Goal: Task Accomplishment & Management: Complete application form

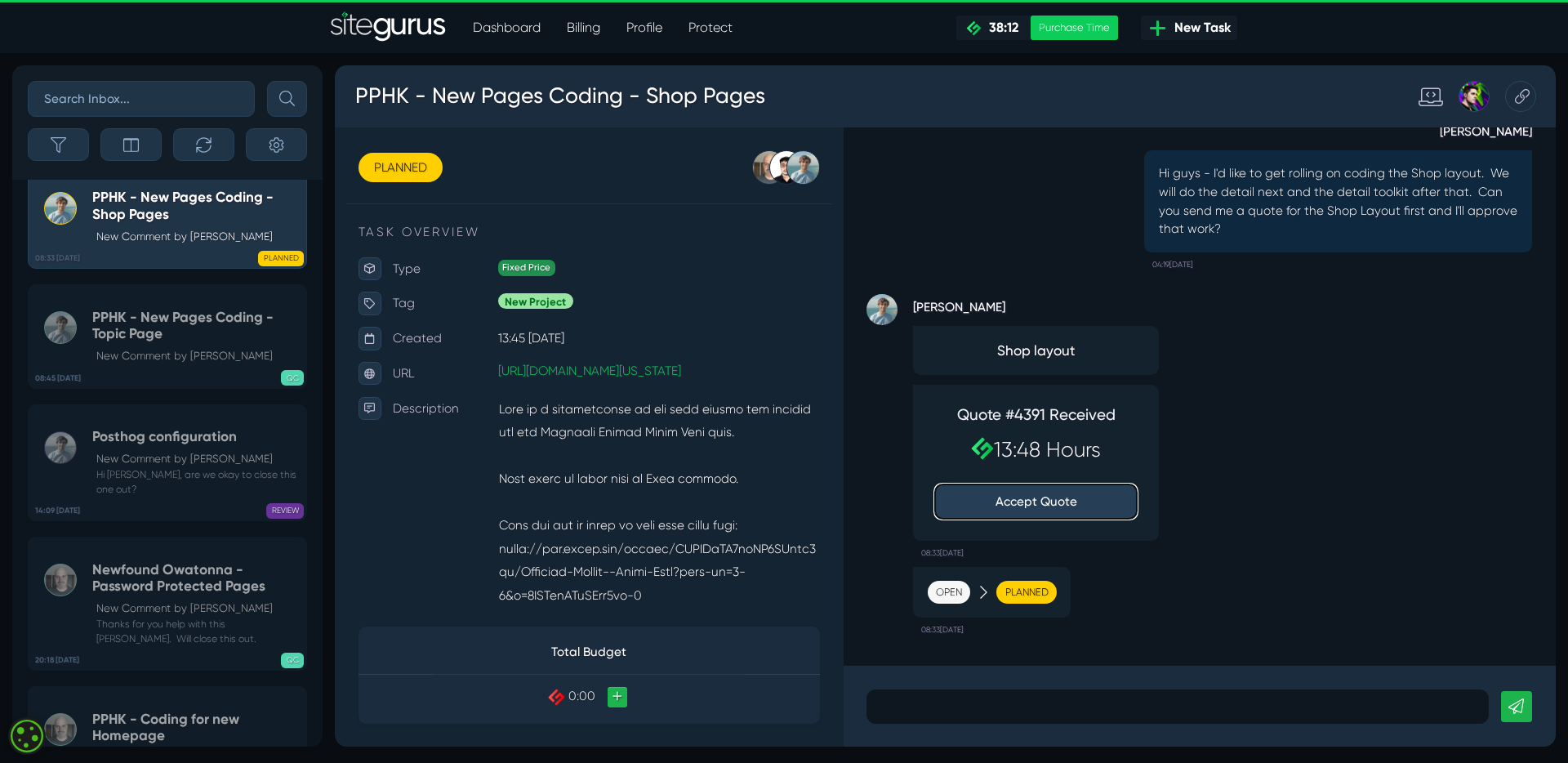
click at [1086, 521] on button "Accept Quote" at bounding box center [1073, 524] width 212 height 36
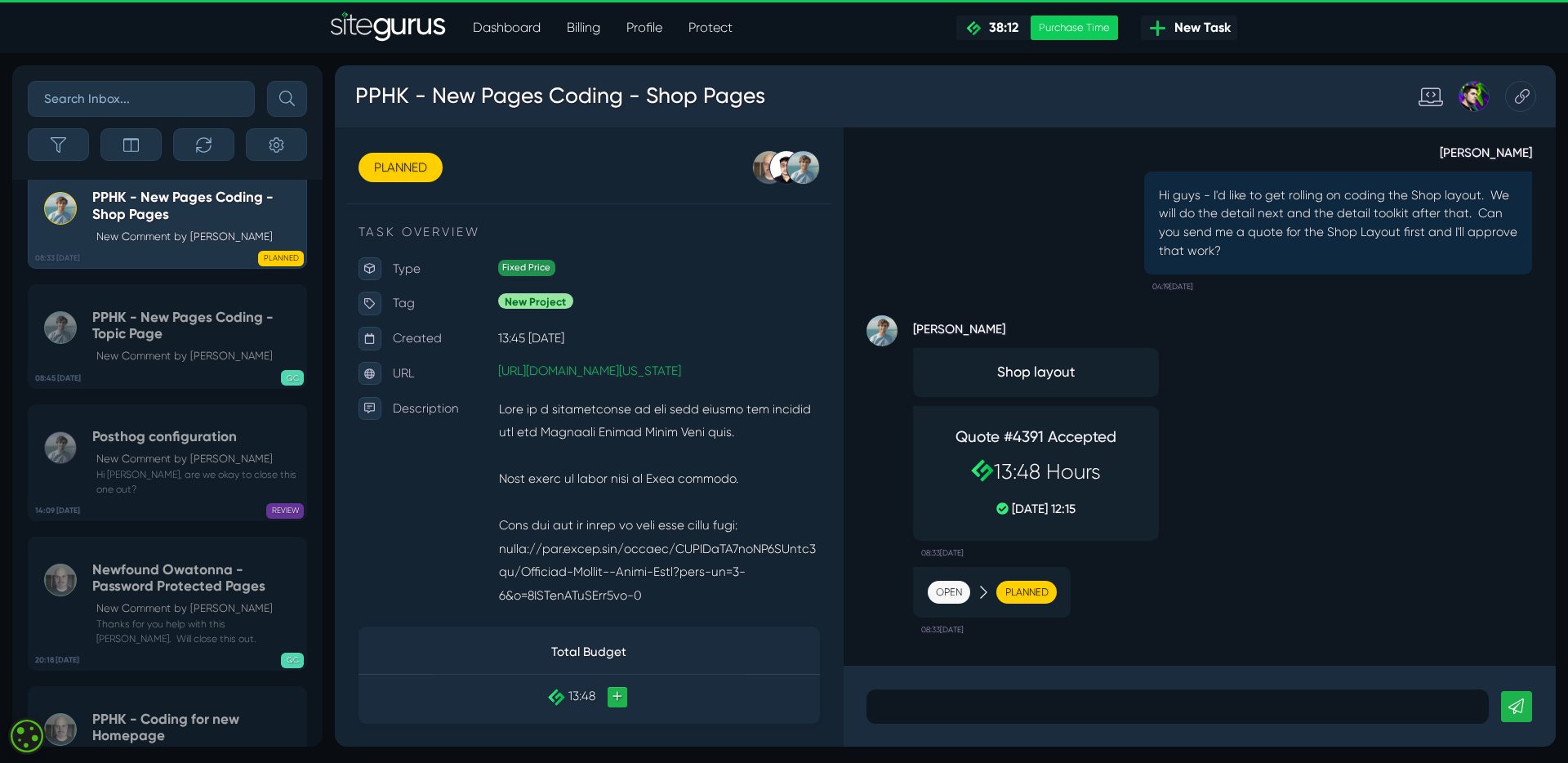
click at [1009, 738] on p at bounding box center [1222, 740] width 631 height 19
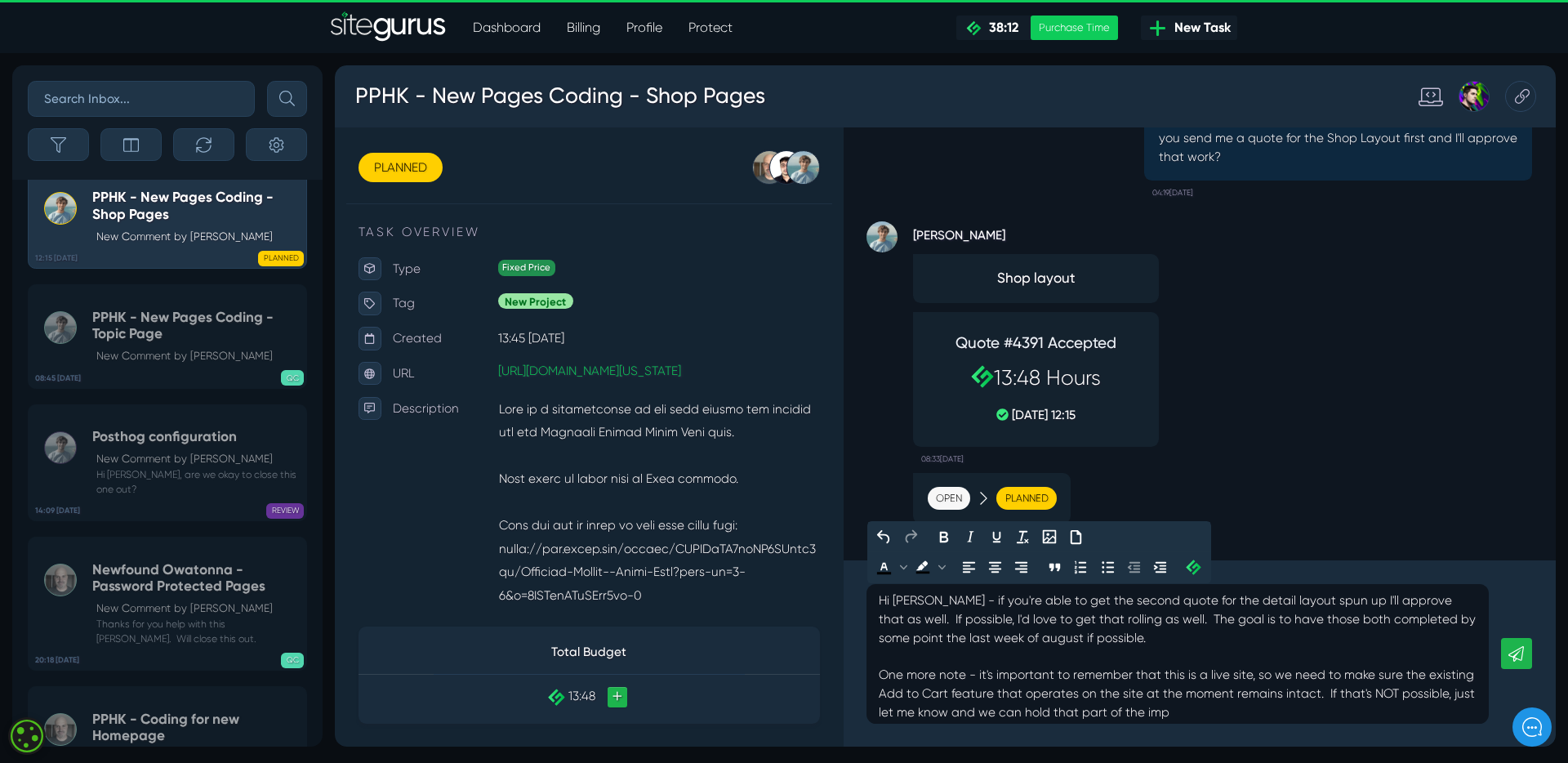
scroll to position [1, 0]
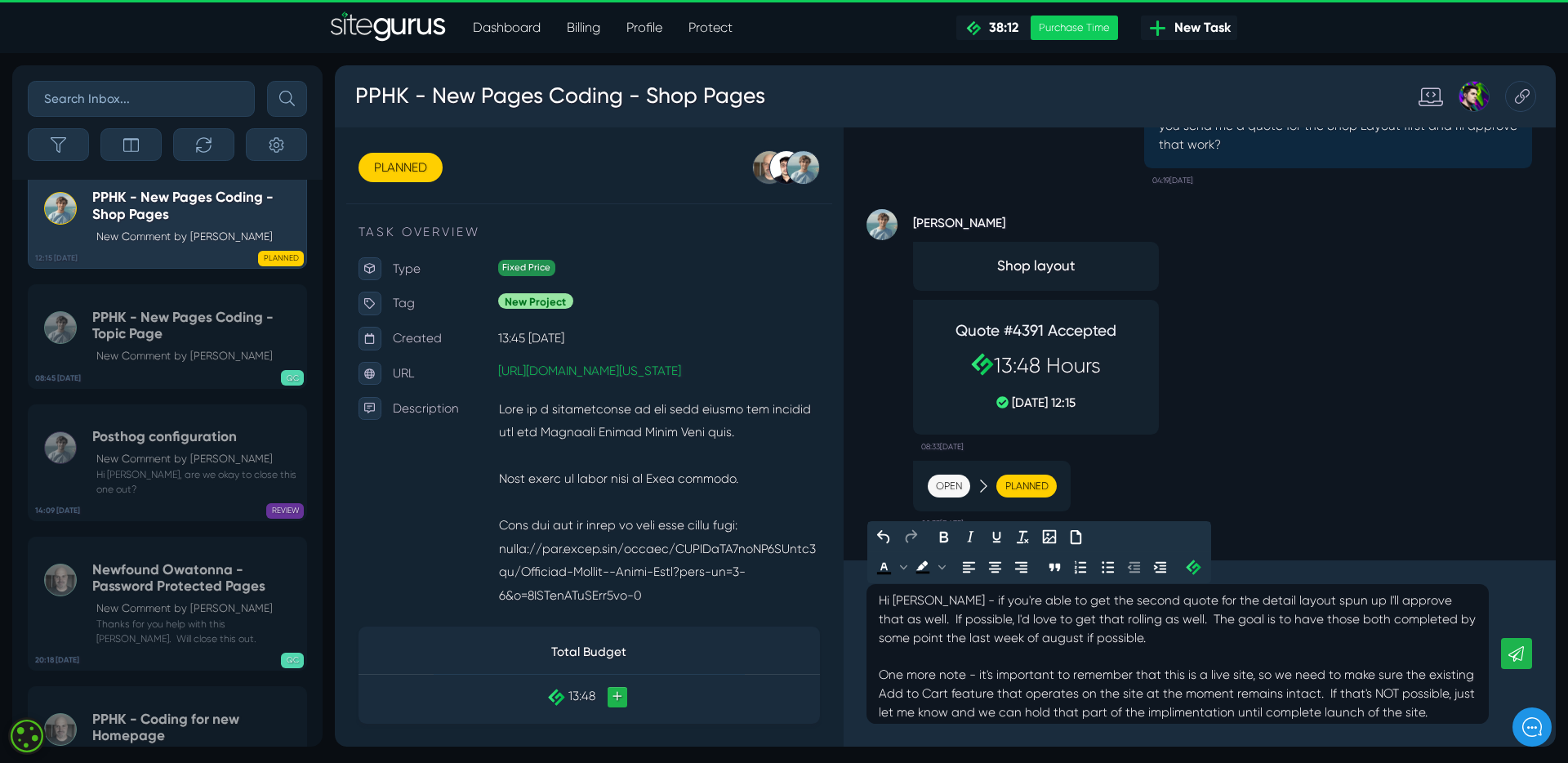
click at [1567, 694] on link at bounding box center [1578, 684] width 33 height 33
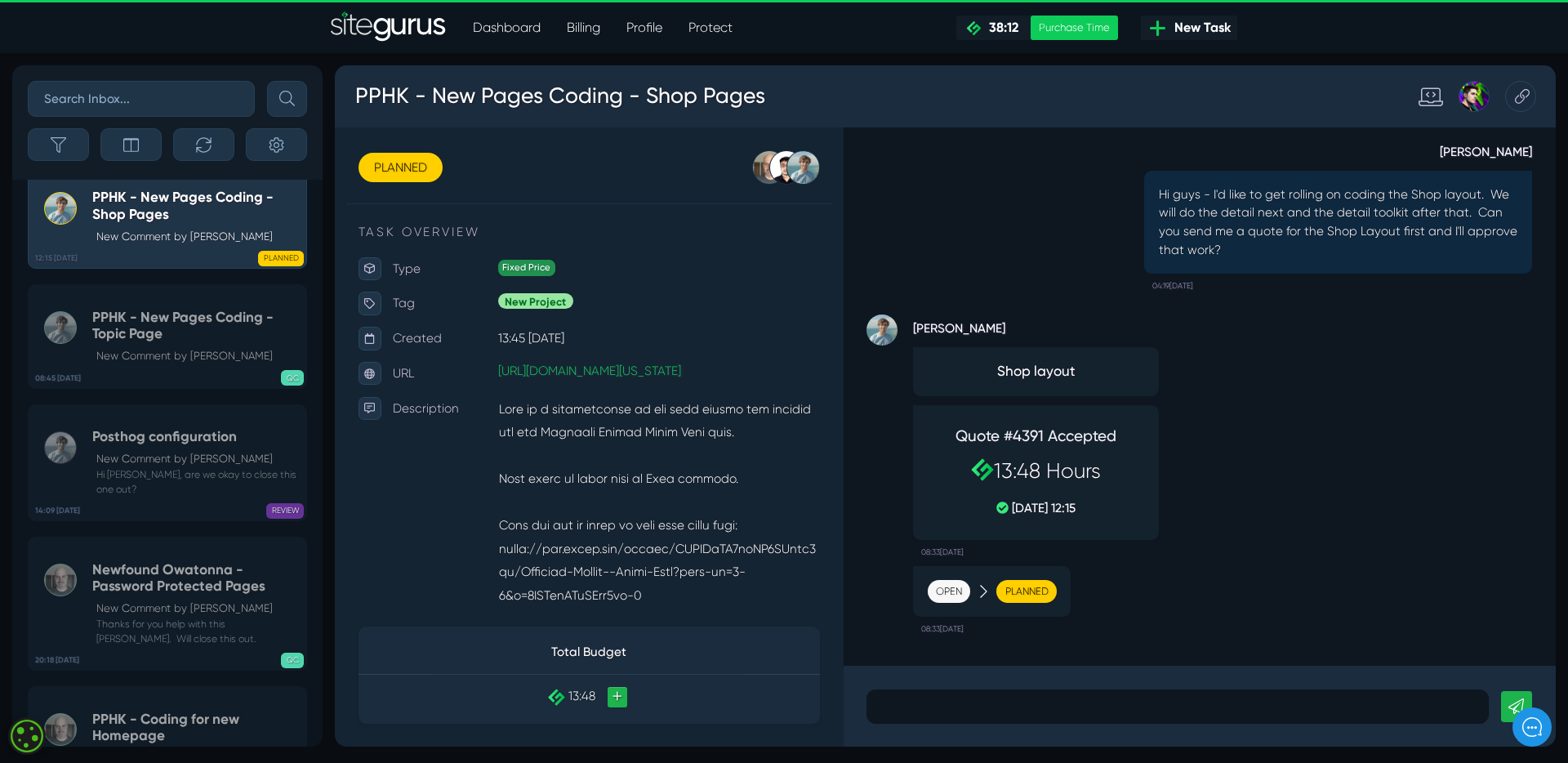
scroll to position [0, 0]
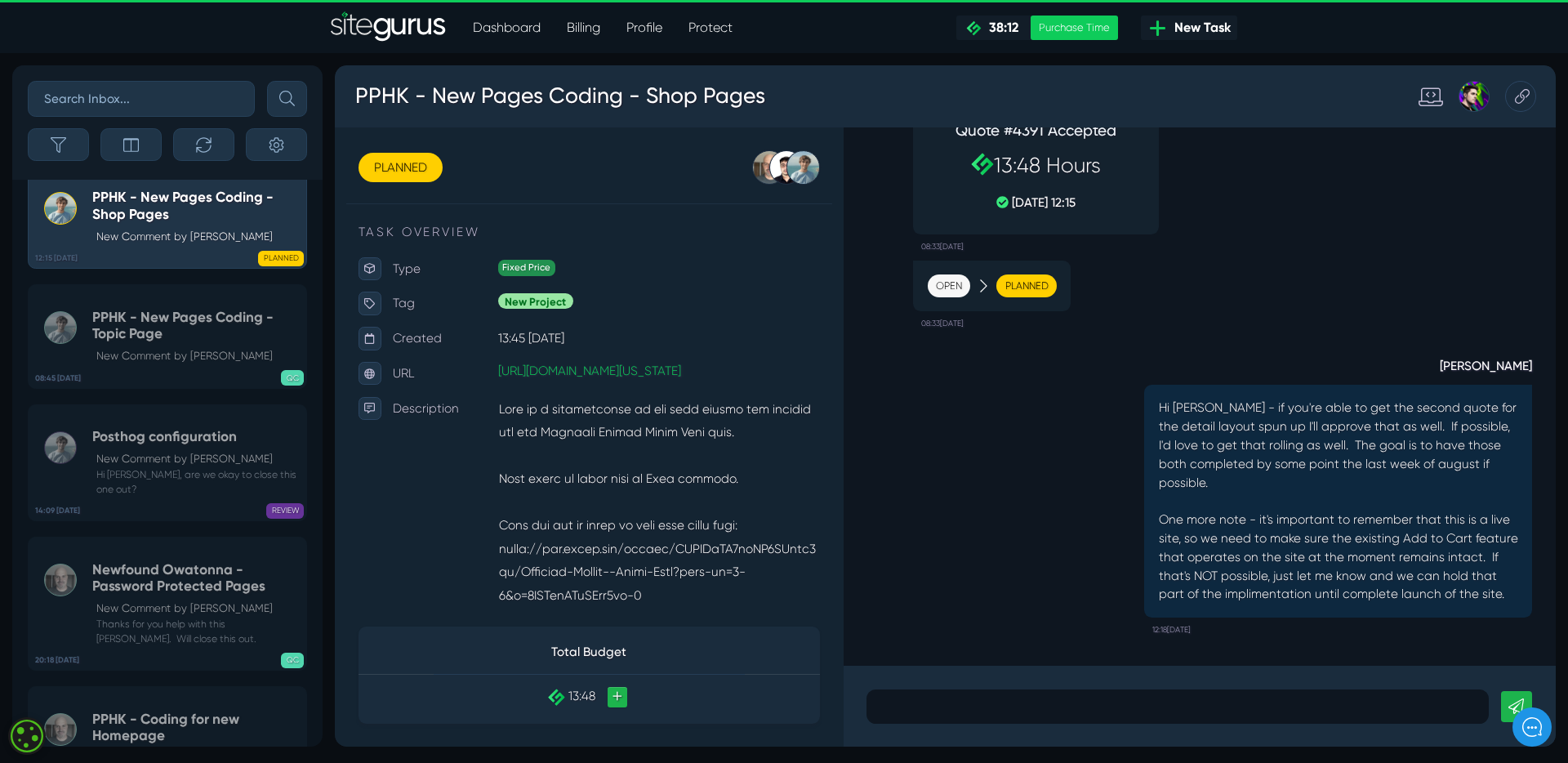
click at [1204, 27] on span "New Task" at bounding box center [1199, 28] width 63 height 19
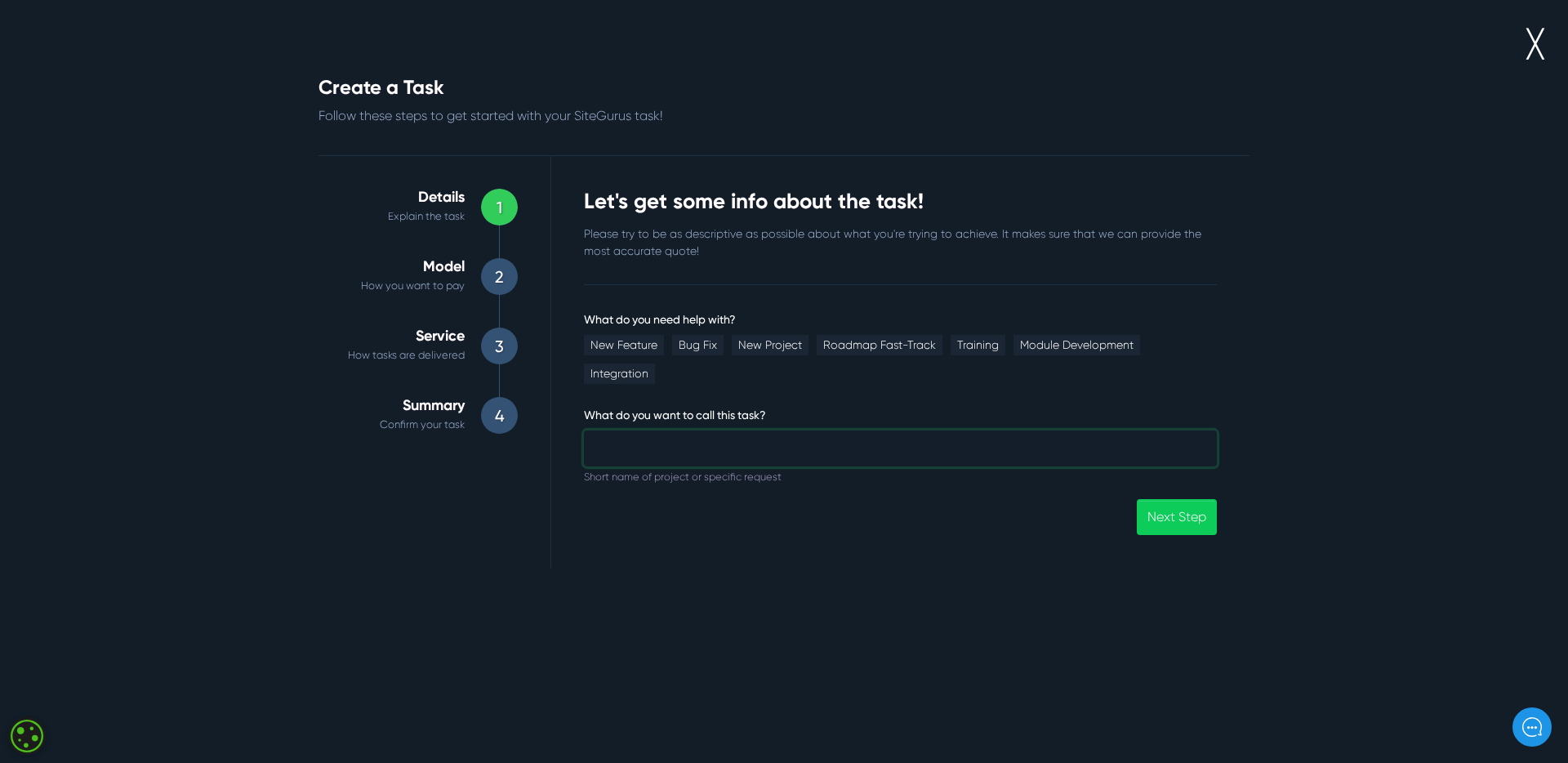
click at [663, 430] on input "What do you need help with?" at bounding box center [901, 448] width 633 height 36
click at [1539, 45] on link "╳" at bounding box center [1535, 44] width 17 height 41
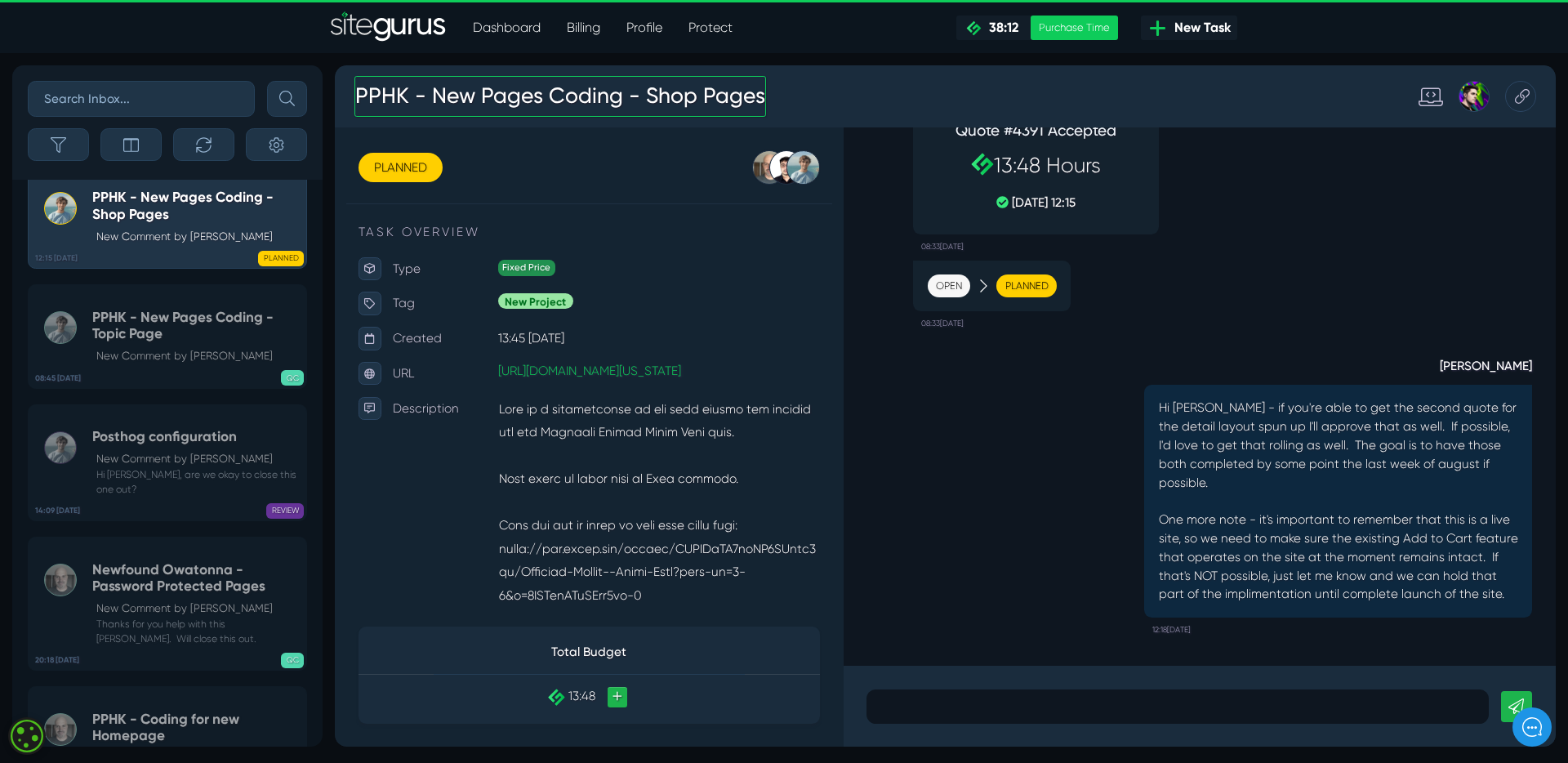
click at [574, 97] on h3 "PPHK - New Pages Coding - Shop Pages" at bounding box center [571, 98] width 434 height 43
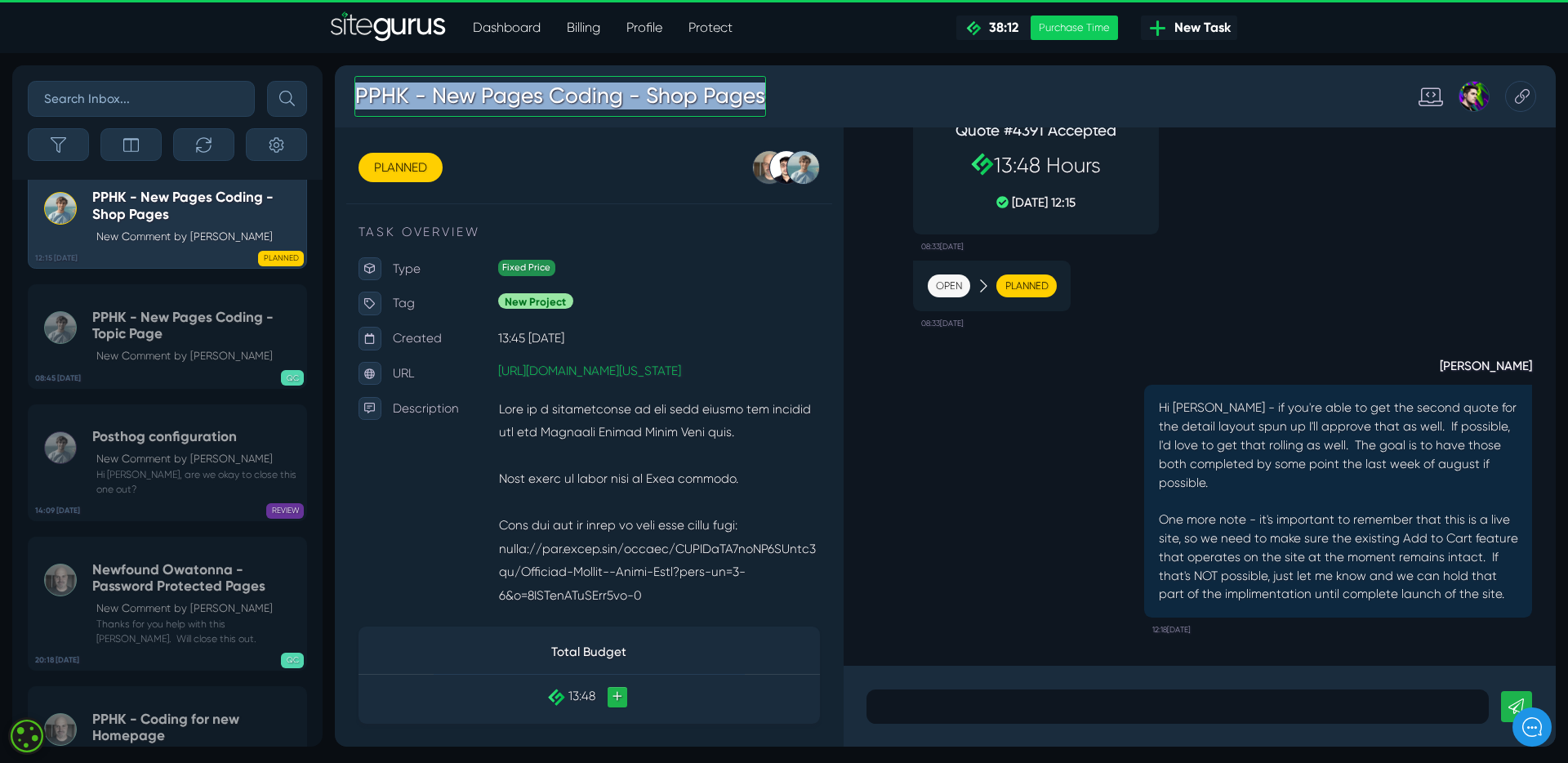
click at [574, 97] on h3 "PPHK - New Pages Coding - Shop Pages" at bounding box center [571, 98] width 434 height 43
copy h3 "PPHK - New Pages Coding - Shop Pages"
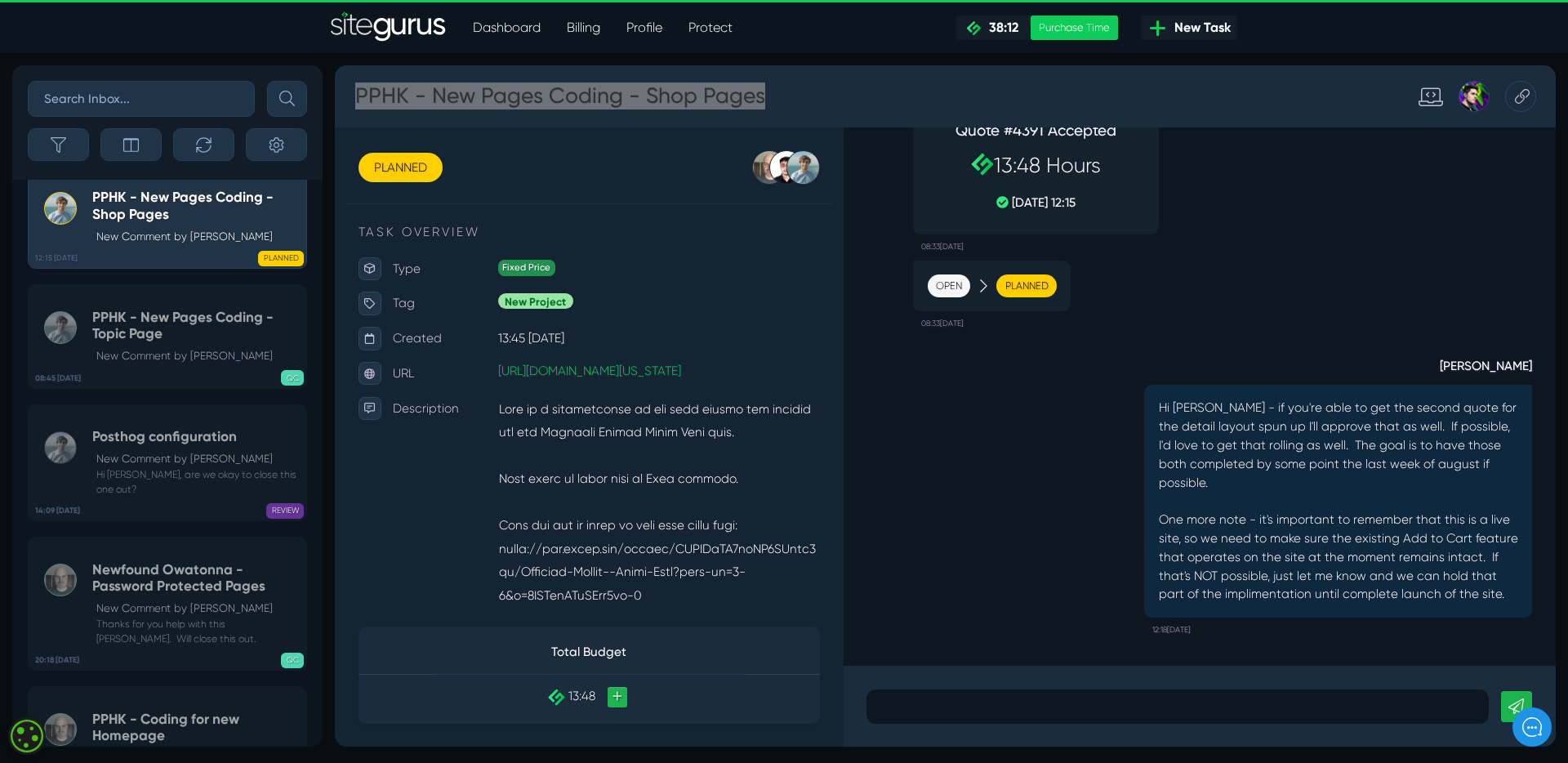
click at [1317, 40] on nav "Dashboard Billing Profile Protect .cls-1{fill-rule:evenodd;fill:url(#linear-gra…" at bounding box center [784, 28] width 1544 height 33
click at [1185, 29] on span "New Task" at bounding box center [1199, 28] width 63 height 19
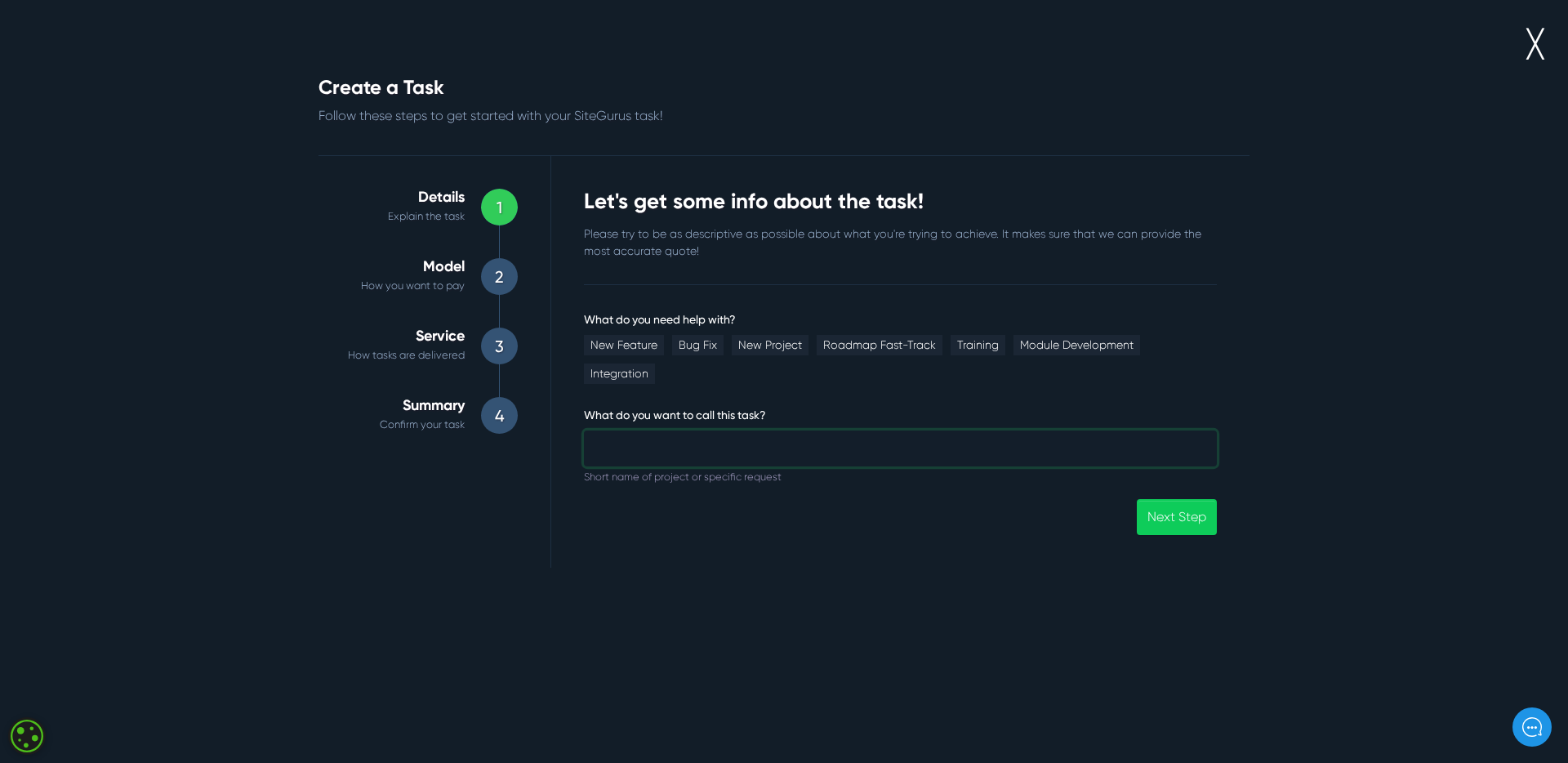
click at [772, 430] on input "What do you need help with?" at bounding box center [901, 448] width 633 height 36
paste input "PPHK - New Pages Coding - Shop Pages"
drag, startPoint x: 769, startPoint y: 423, endPoint x: 908, endPoint y: 424, distance: 139.0
click at [908, 430] on input "PPHK - New Pages Coding - Shop Pages" at bounding box center [901, 448] width 633 height 36
type input "PPHK - New Pages Coding - About Page"
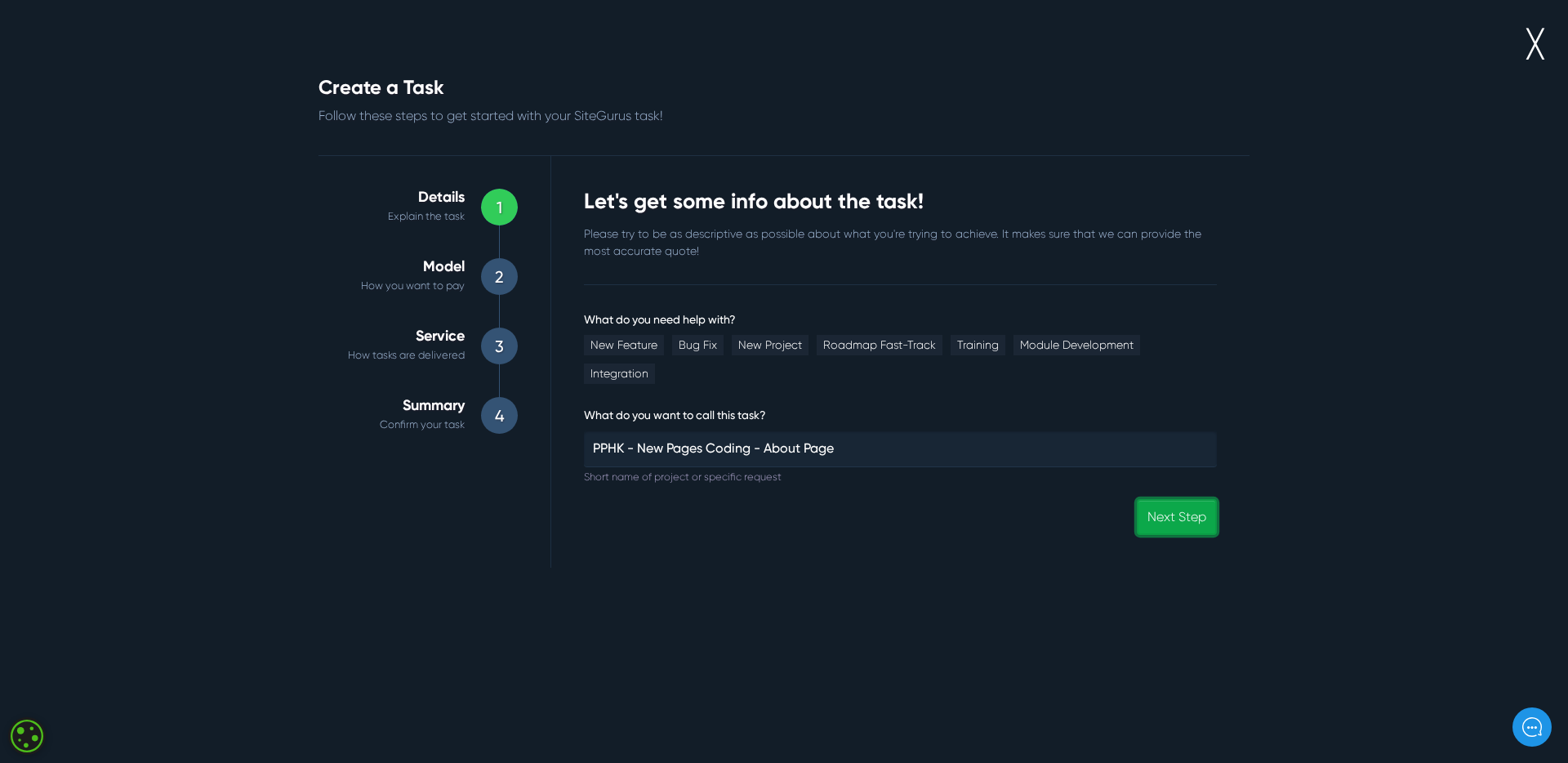
click at [1175, 499] on link "Next Step" at bounding box center [1177, 516] width 80 height 35
click at [618, 345] on link "New Feature" at bounding box center [624, 345] width 80 height 20
drag, startPoint x: 771, startPoint y: 348, endPoint x: 800, endPoint y: 351, distance: 29.2
click at [771, 348] on link "New Project" at bounding box center [770, 345] width 77 height 20
click at [1175, 499] on link "Next Step" at bounding box center [1177, 516] width 80 height 35
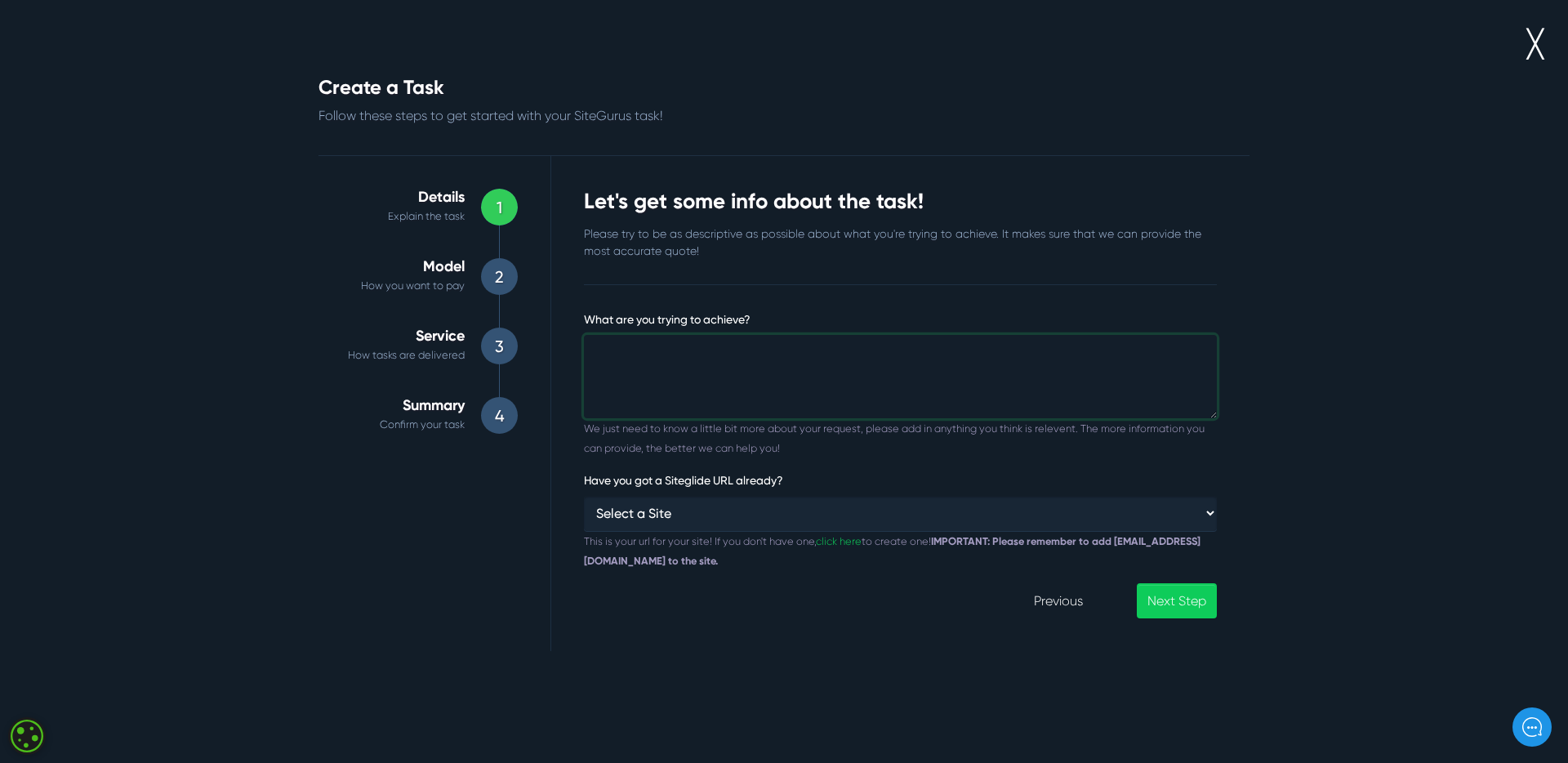
click at [714, 392] on textarea "What are you trying to achieve?" at bounding box center [901, 377] width 633 height 84
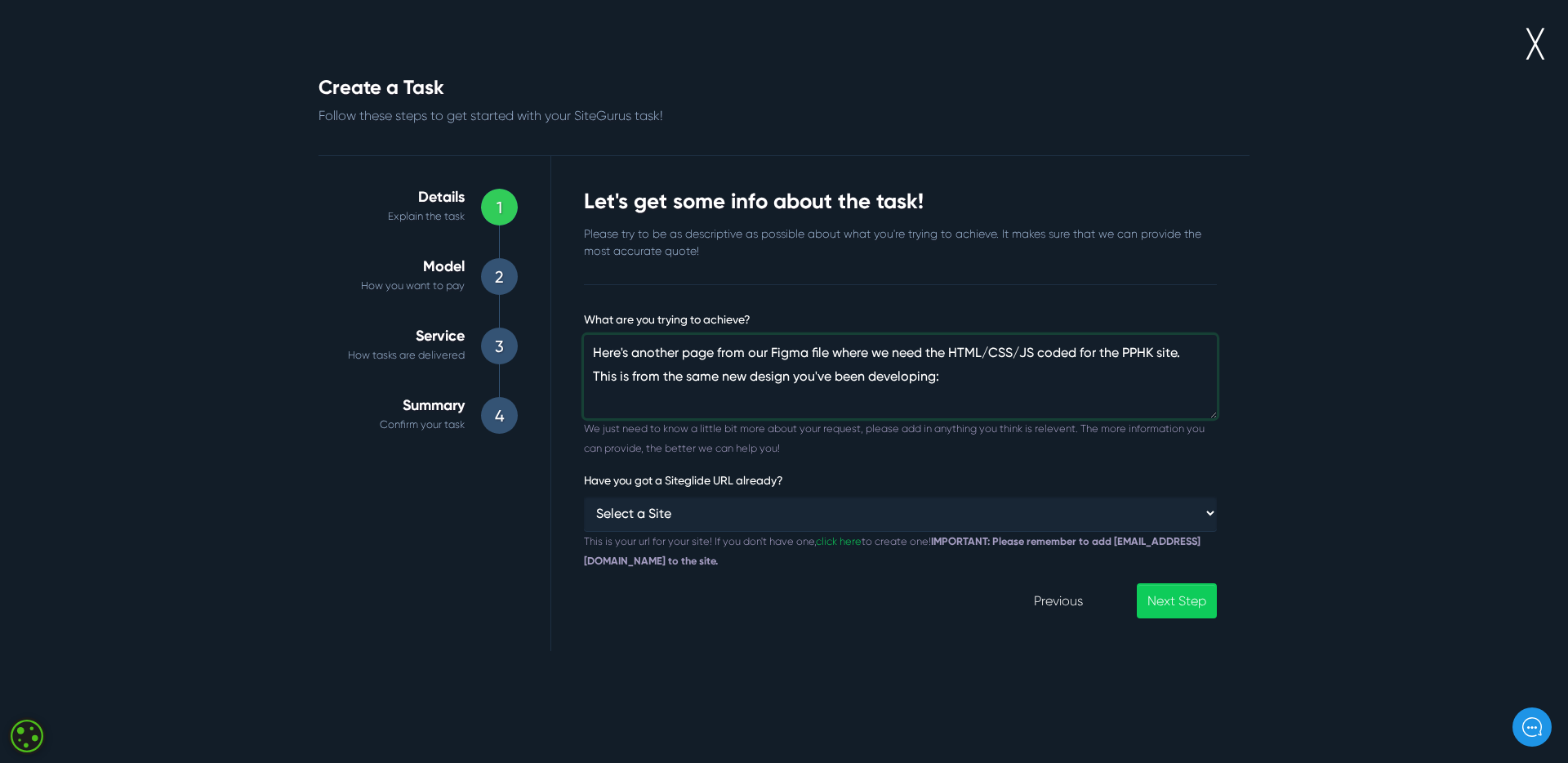
paste textarea "[URL][DOMAIN_NAME]"
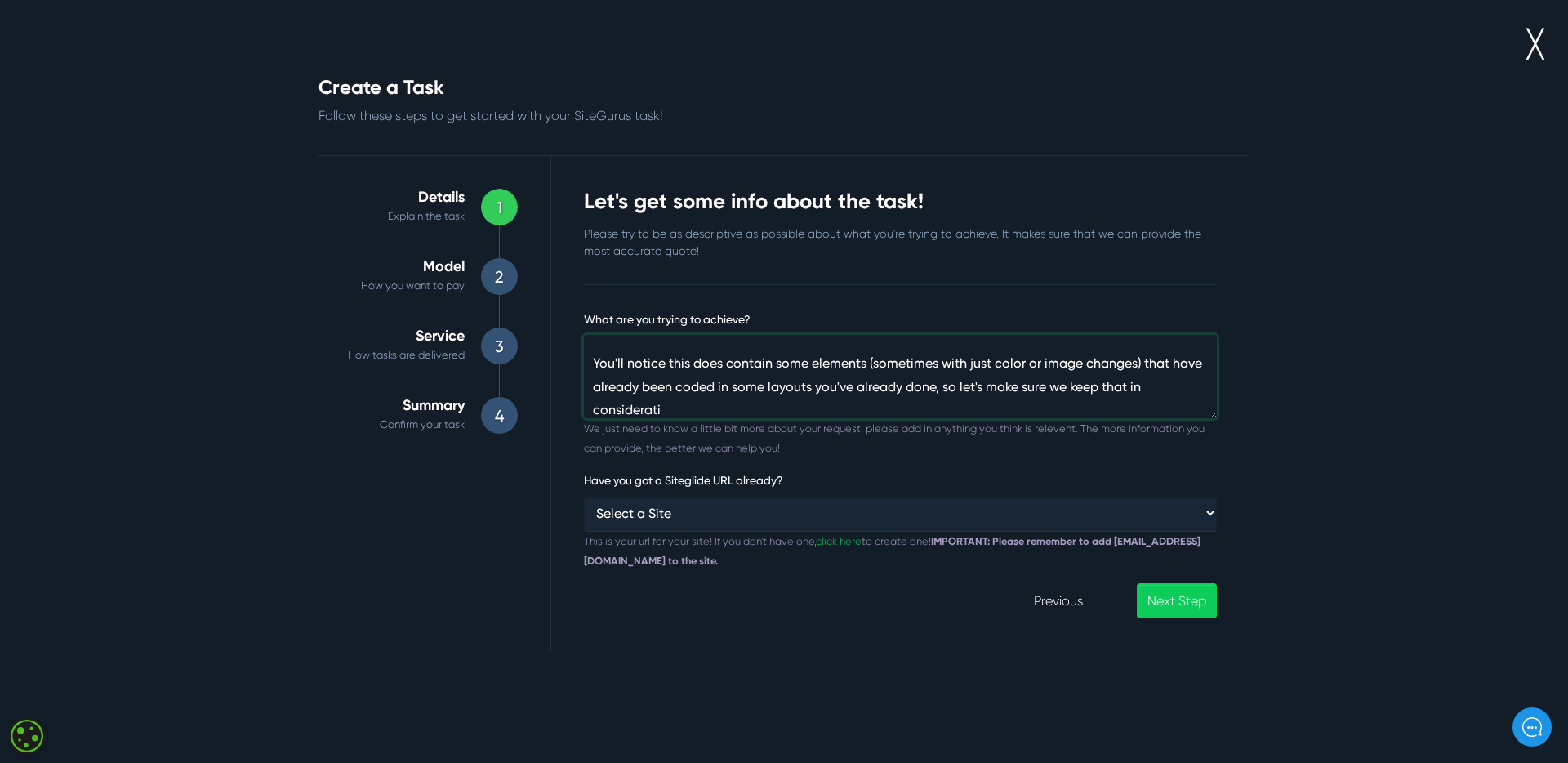
scroll to position [155, 0]
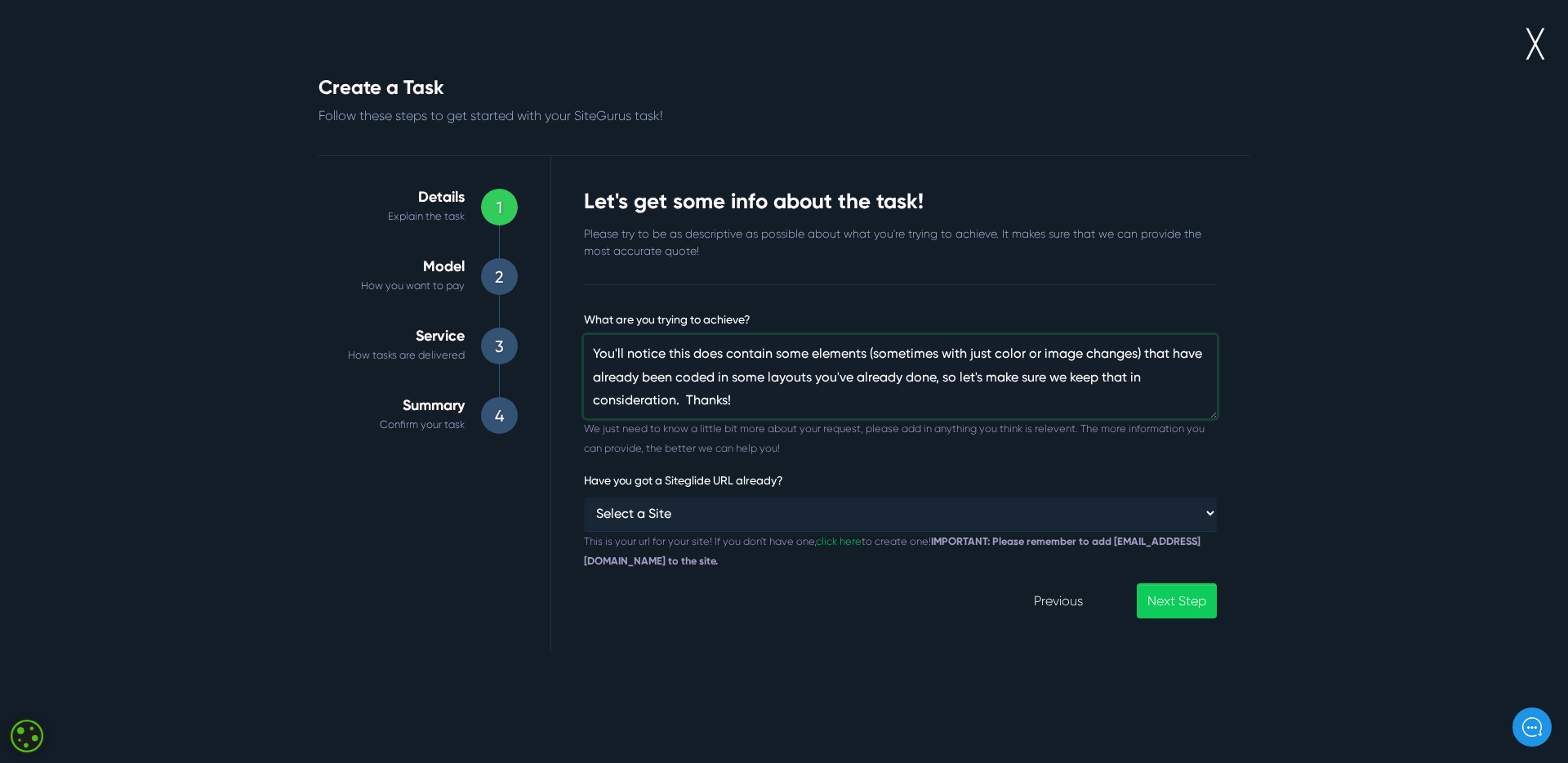
type textarea "Here's another page from our Figma file where we need the HTML/CSS/JS coded for…"
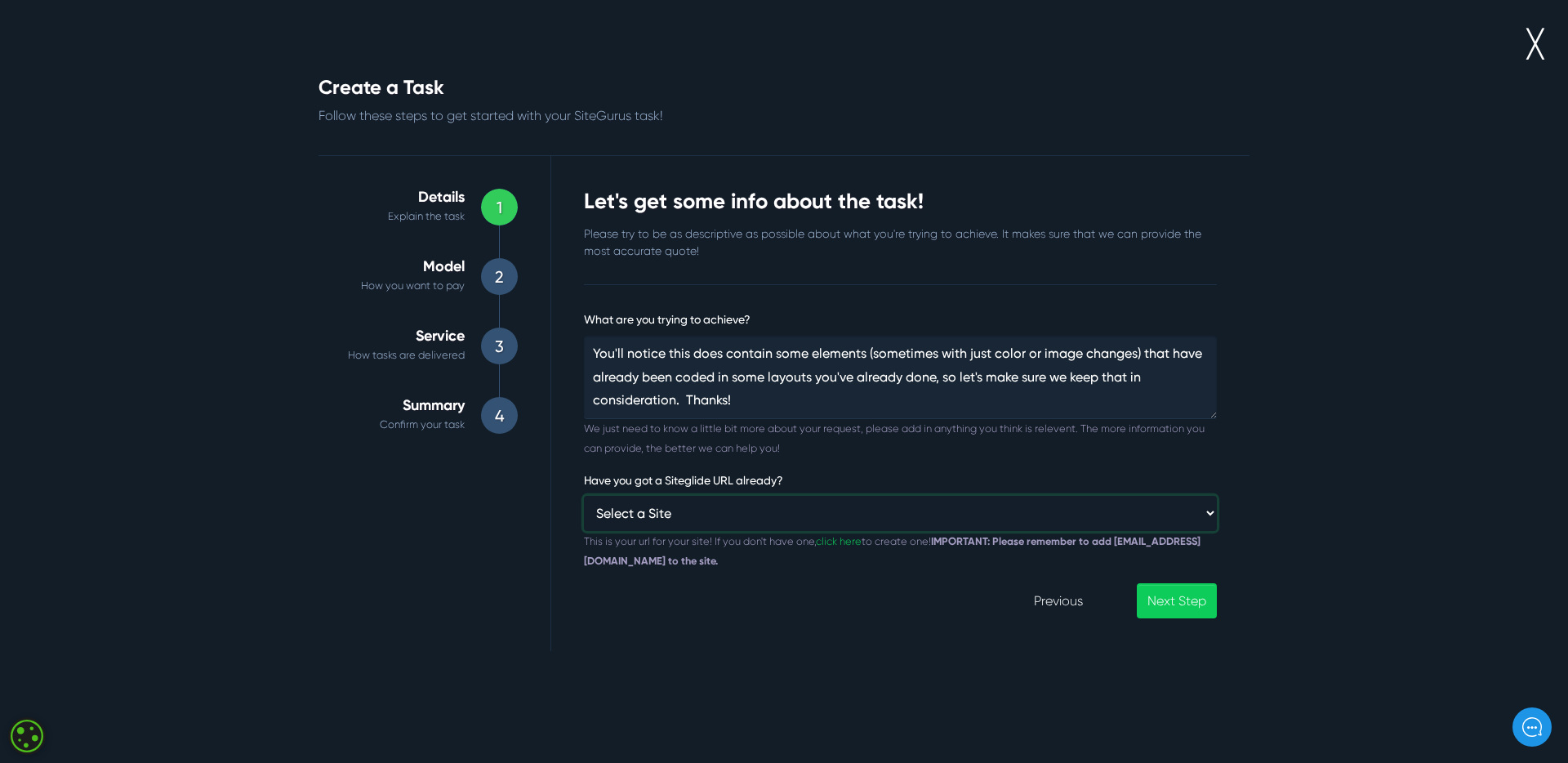
click at [830, 513] on select "Select a Site Custom URL ⸻⸻ Affiliate Module HallKeen HoopLuv [DOMAIN_NAME] [PE…" at bounding box center [901, 514] width 633 height 35
select select "[URL][DOMAIN_NAME][US_STATE]"
click at [584, 496] on select "Select a Site Custom URL ⸻⸻ Affiliate Module HallKeen HoopLuv [DOMAIN_NAME] [PE…" at bounding box center [901, 514] width 633 height 35
click at [1171, 595] on link "Next Step" at bounding box center [1177, 601] width 80 height 35
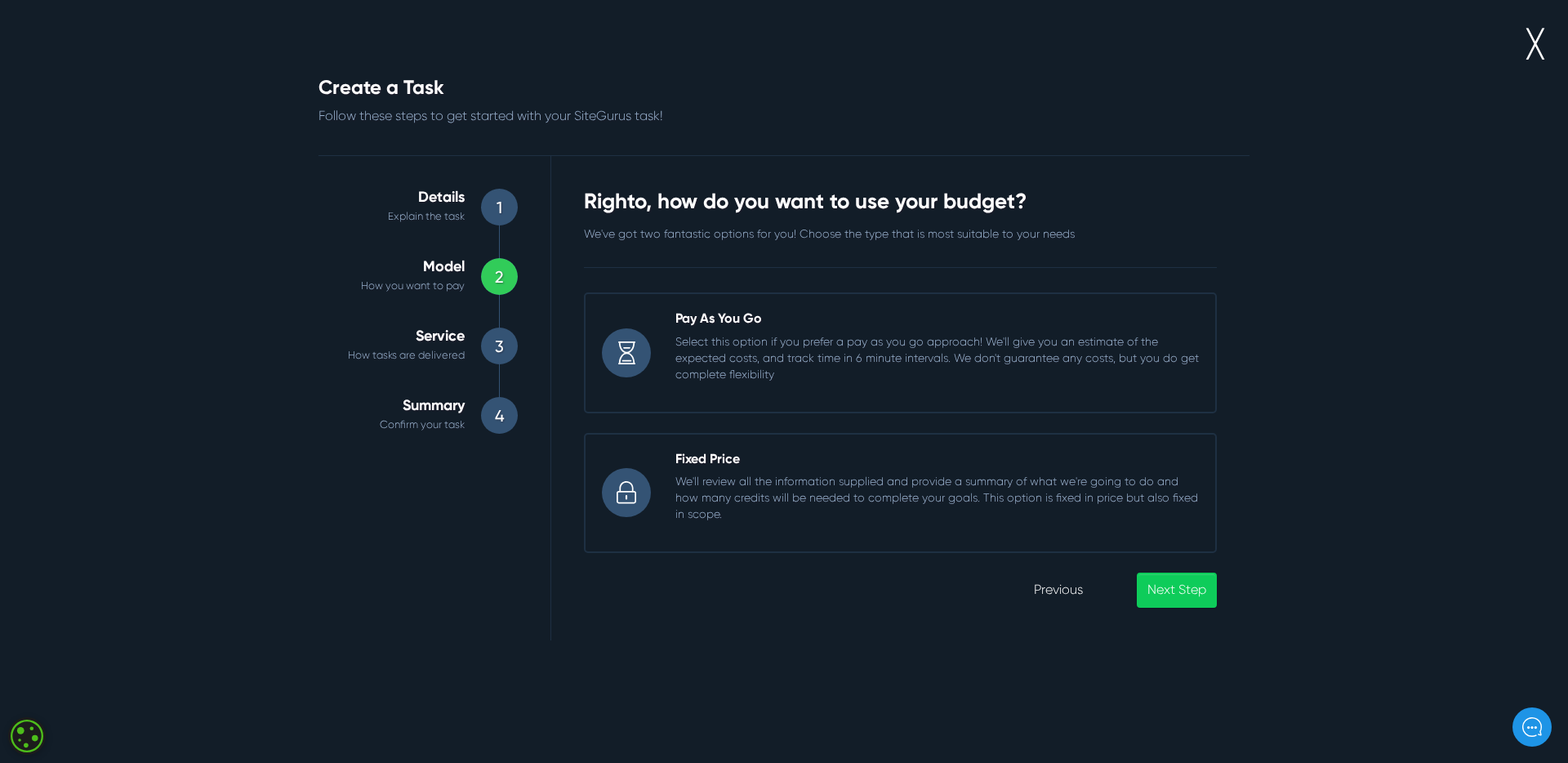
click at [1124, 504] on p "We'll review all the information supplied and provide a summary of what we're g…" at bounding box center [937, 497] width 524 height 49
click at [584, 433] on input "Fixed Price We'll review all the information supplied and provide a summary of …" at bounding box center [584, 433] width 0 height 0
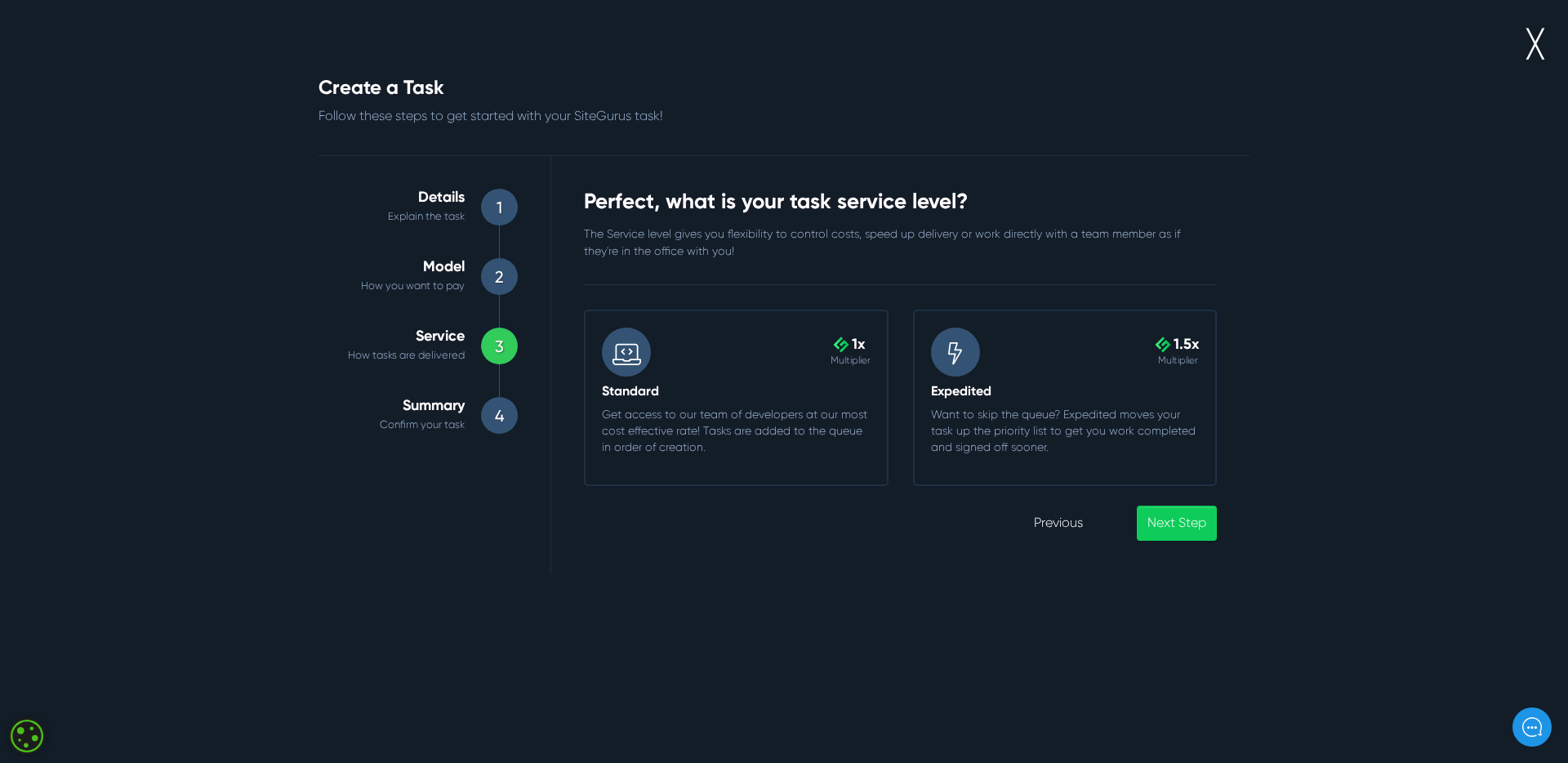
click at [804, 455] on div "Standard Get access to our team of developers at our most cost effective rate! …" at bounding box center [736, 425] width 293 height 84
click at [584, 310] on input ".cls-1{fill-rule:evenodd;fill:url(#linear-gradient);} 1x Multiplier Standard Ge…" at bounding box center [584, 310] width 0 height 0
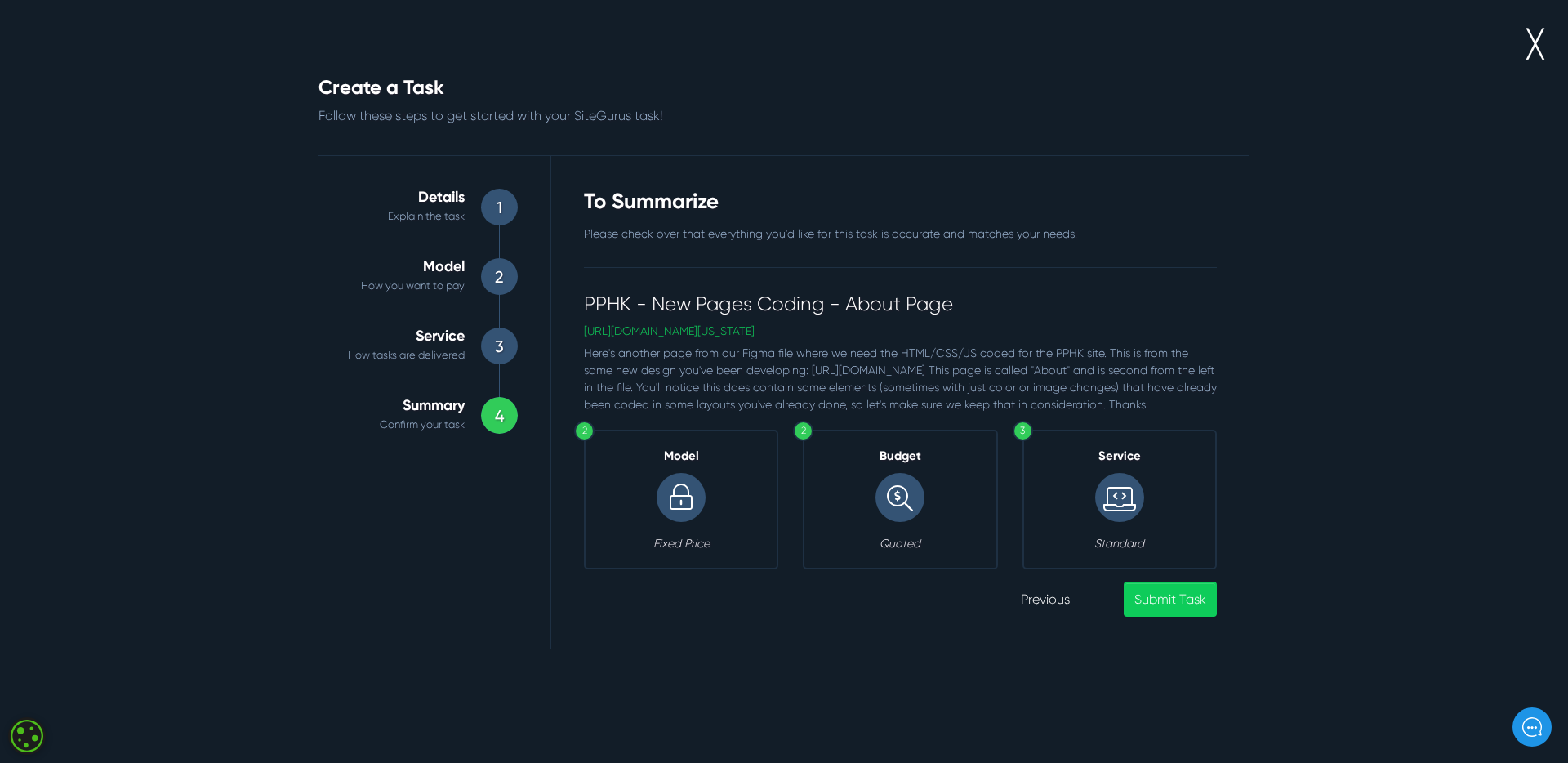
click at [661, 313] on h4 "PPHK - New Pages Coding - About Page" at bounding box center [901, 304] width 633 height 23
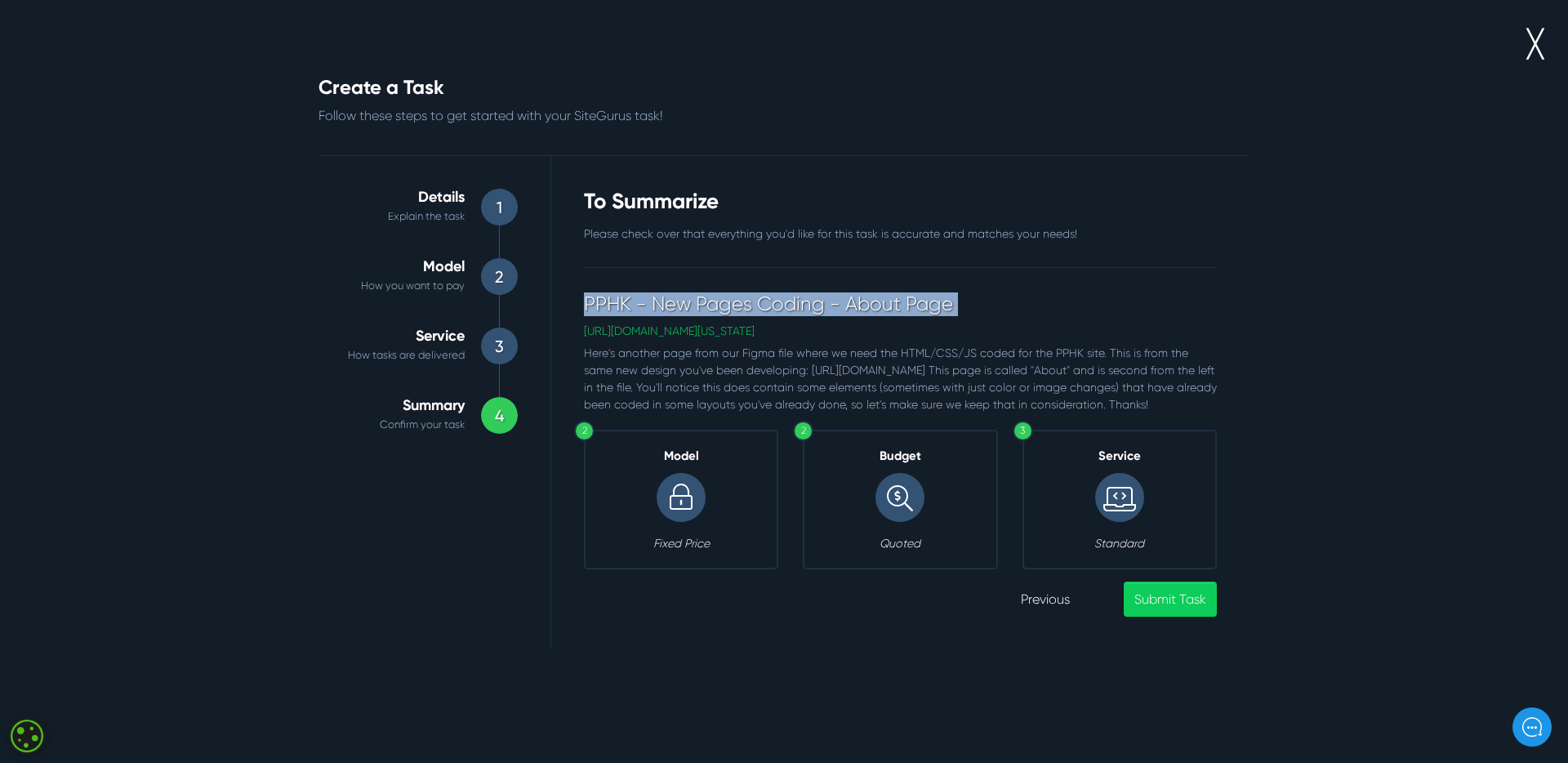
click at [661, 313] on h4 "PPHK - New Pages Coding - About Page" at bounding box center [901, 304] width 633 height 23
copy div "PPHK - New Pages Coding - About Page"
click at [1160, 613] on link "Submit Task" at bounding box center [1170, 599] width 93 height 35
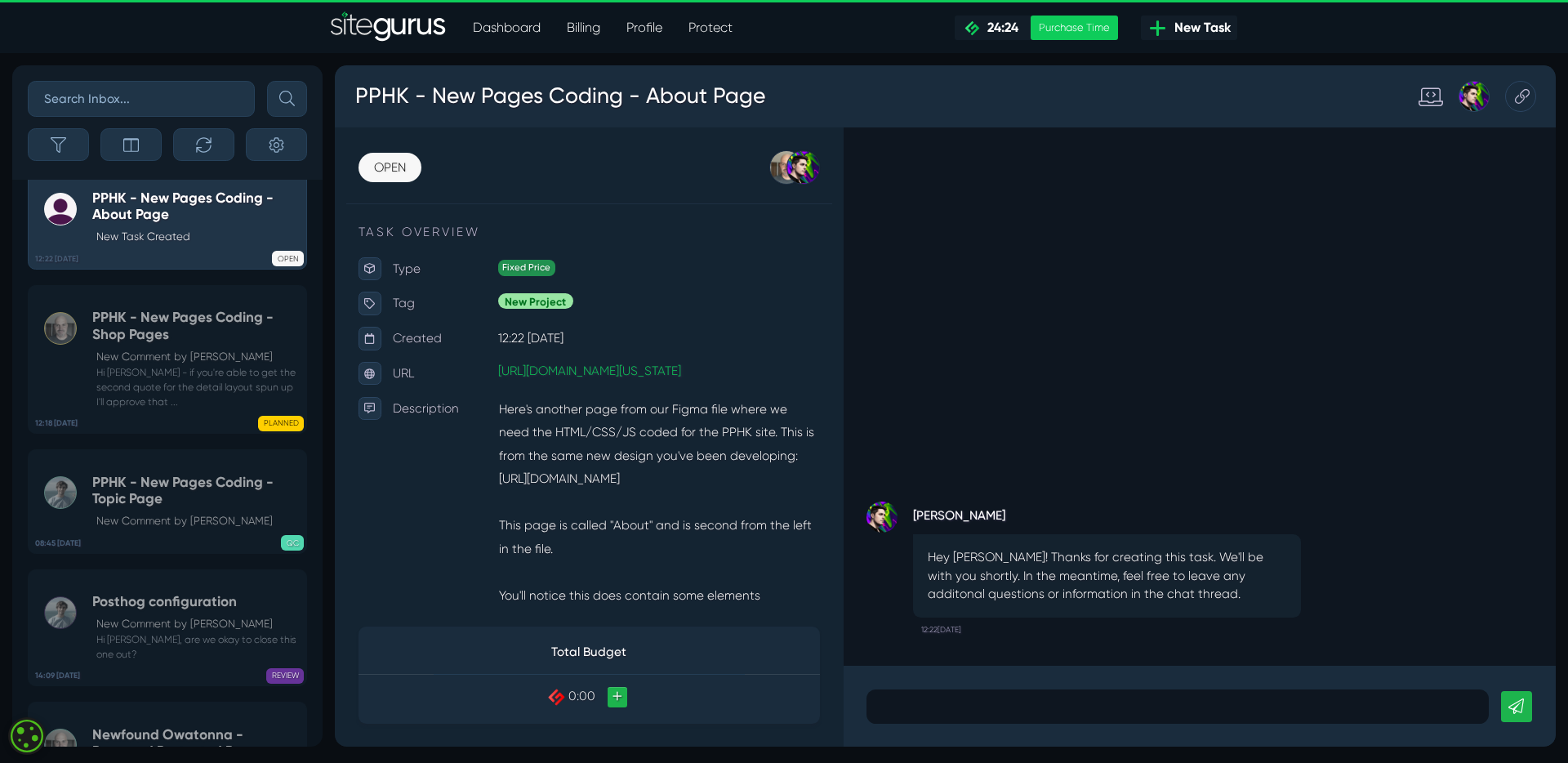
click at [1209, 29] on span "New Task" at bounding box center [1199, 28] width 63 height 19
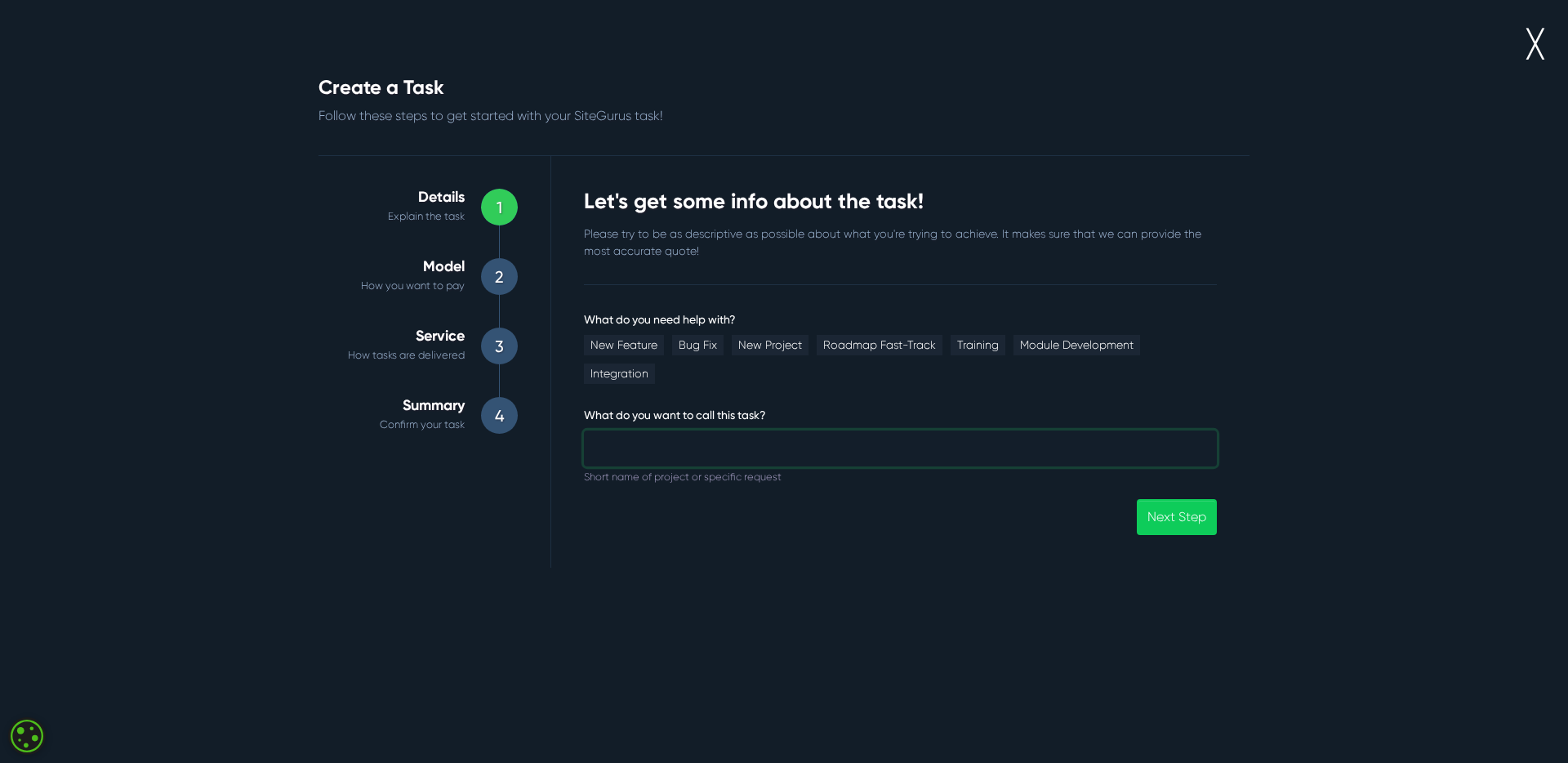
click at [672, 430] on input "What do you need help with?" at bounding box center [901, 448] width 633 height 36
paste input "PPHK - New Pages Coding - About Page"
click at [769, 430] on input "PPHK - New Pages Coding - About Page" at bounding box center [901, 448] width 633 height 36
type input "PPHK - New Pages Coding - Speaking Page"
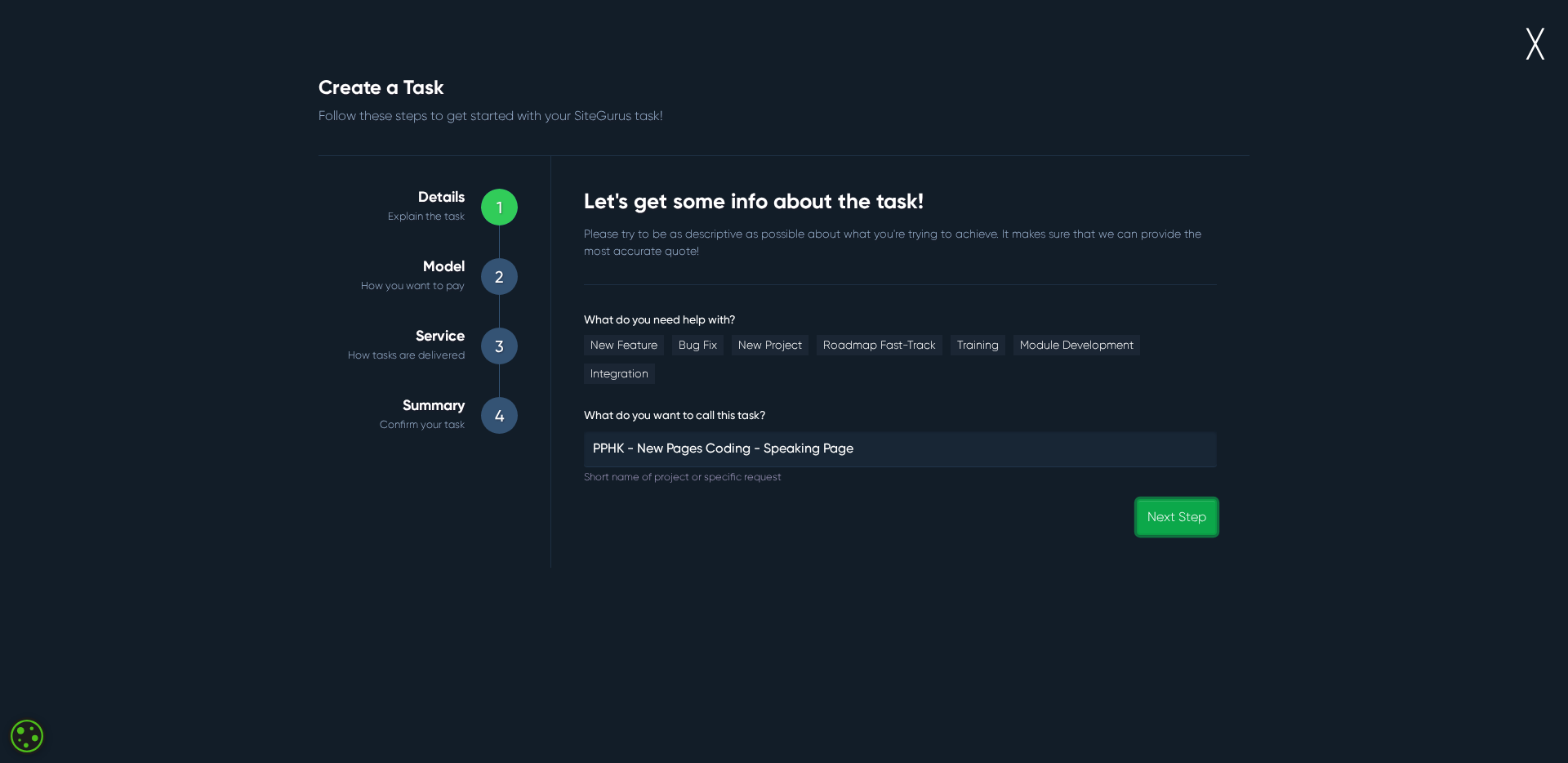
click at [1156, 499] on link "Next Step" at bounding box center [1177, 516] width 80 height 35
click at [780, 352] on link "New Project" at bounding box center [770, 345] width 77 height 20
click at [1176, 499] on link "Next Step" at bounding box center [1177, 516] width 80 height 35
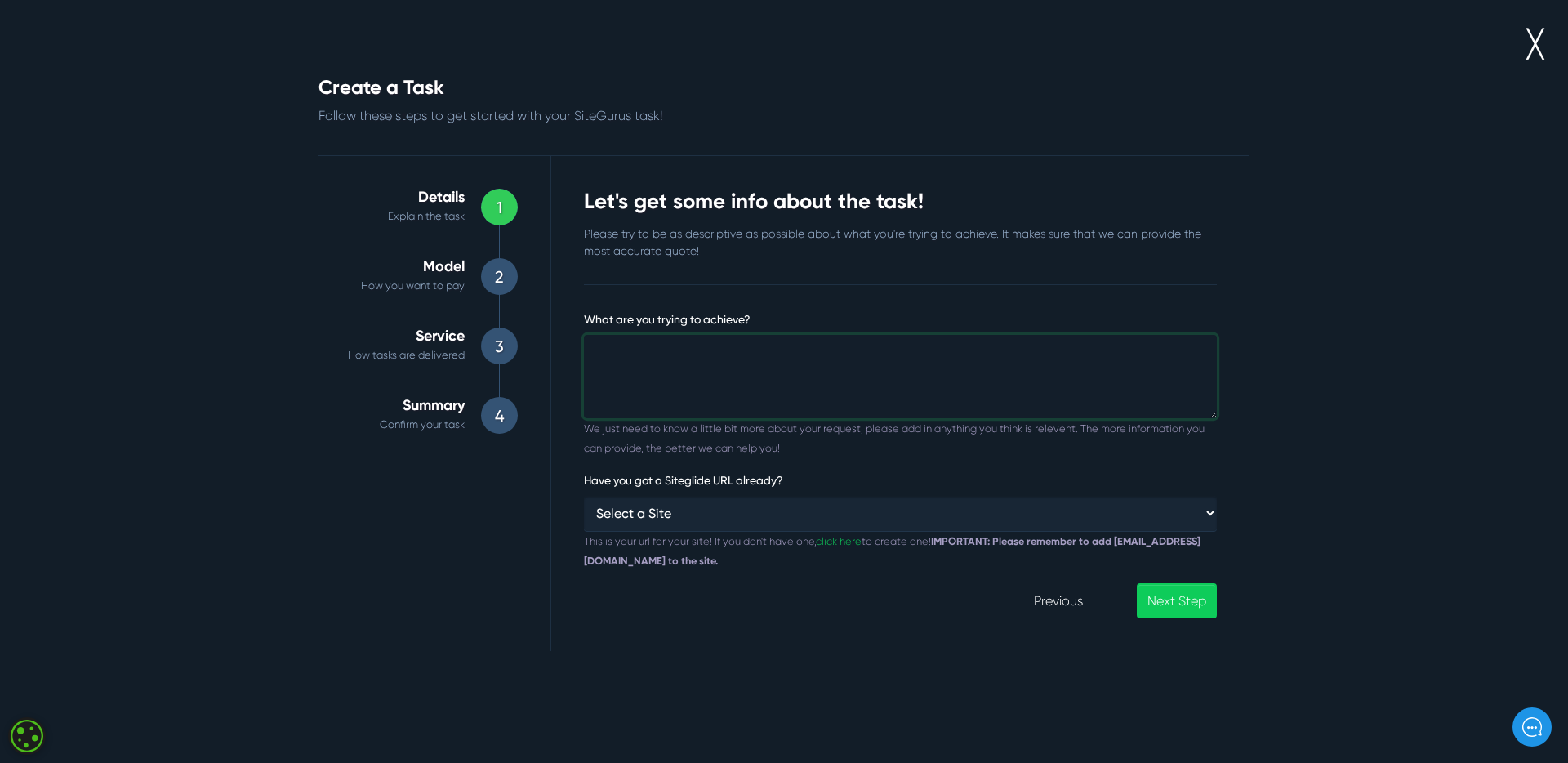
click at [671, 394] on textarea "What are you trying to achieve?" at bounding box center [901, 377] width 633 height 84
paste textarea "PPHK - New Pages Coding - About Page"
paste textarea "https://www.figma.com/design/VHHZFmPO4fcWC1XYpve7rg/Peaceful-Parent--Happy-Kids…"
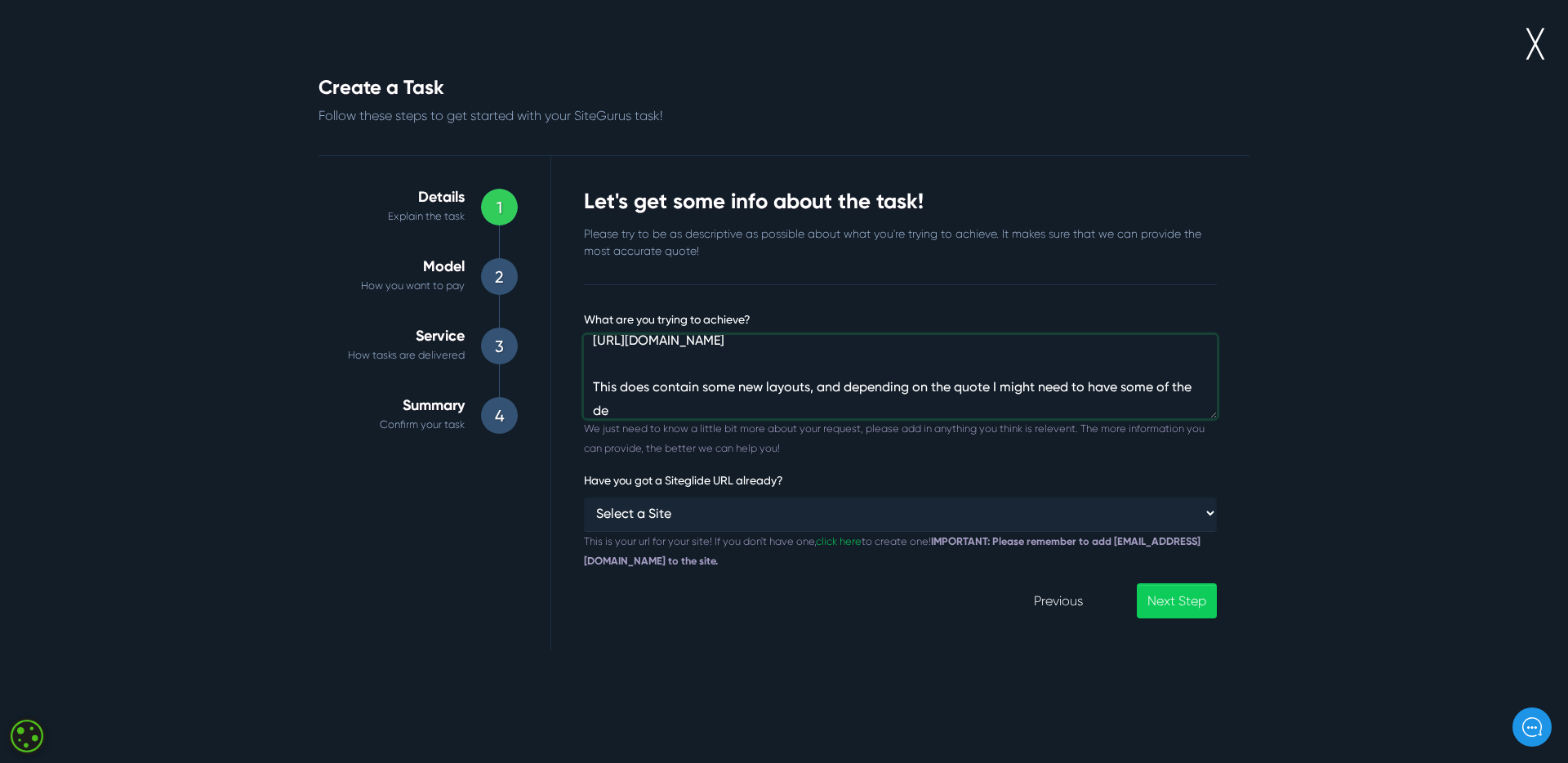
scroll to position [84, 0]
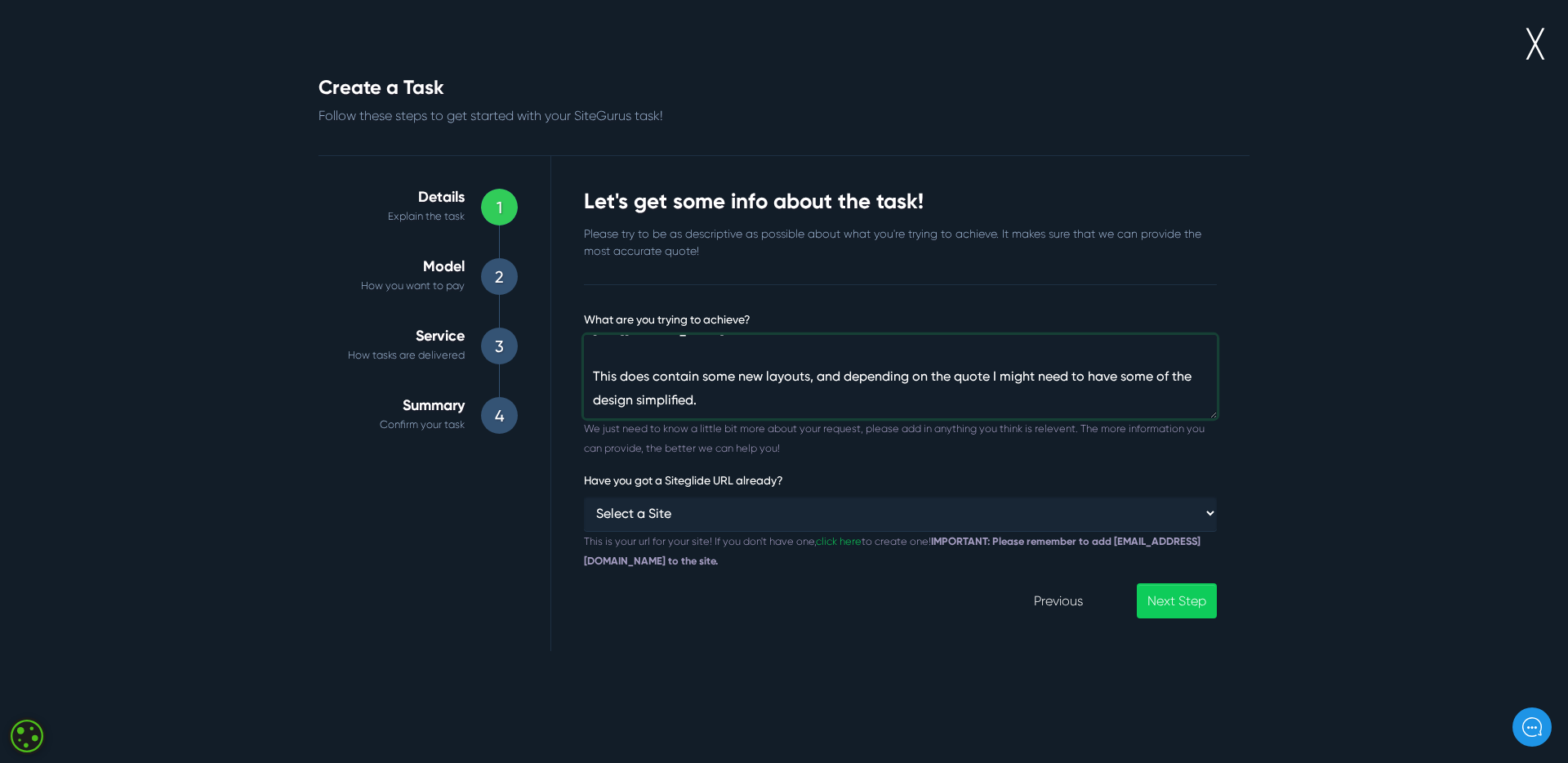
click at [713, 390] on textarea "This is a new page for the PPHK new design called "Speaking_V2". You'll see it …" at bounding box center [901, 377] width 633 height 84
click at [814, 388] on textarea "This is a new page for the PPHK new design called "Speaking_V2". You'll see it …" at bounding box center [901, 377] width 633 height 84
type textarea "This is a new page for the PPHK new design called "Speaking_V2". You'll see it …"
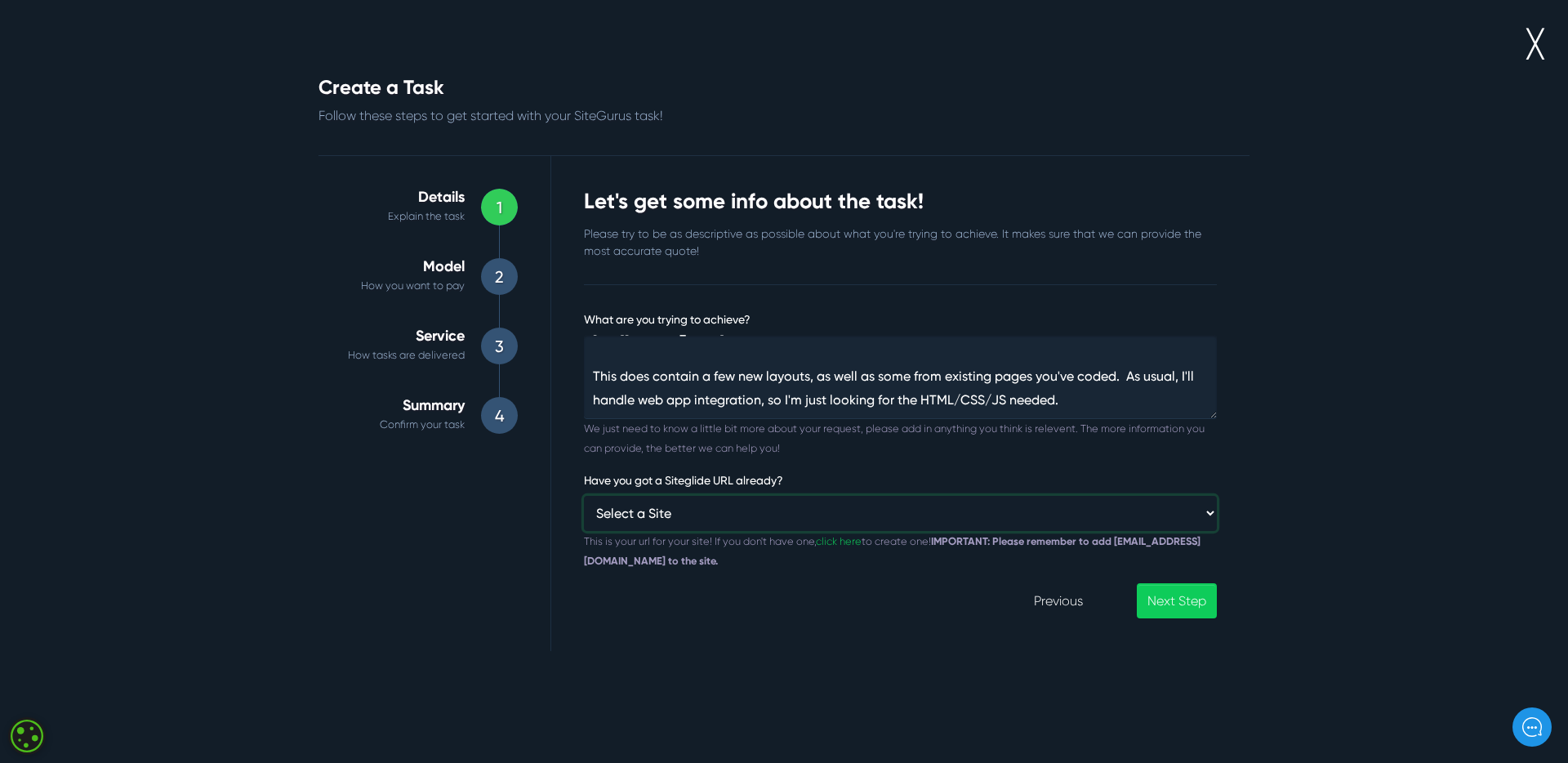
click at [834, 506] on select "Select a Site Custom URL ⸻⸻ Affiliate Module HallKeen HoopLuv [DOMAIN_NAME] [PE…" at bounding box center [901, 514] width 633 height 35
select select "[URL][DOMAIN_NAME][US_STATE]"
click at [584, 496] on select "Select a Site Custom URL ⸻⸻ Affiliate Module HallKeen HoopLuv [DOMAIN_NAME] [PE…" at bounding box center [901, 514] width 633 height 35
click at [1159, 591] on link "Next Step" at bounding box center [1177, 601] width 80 height 35
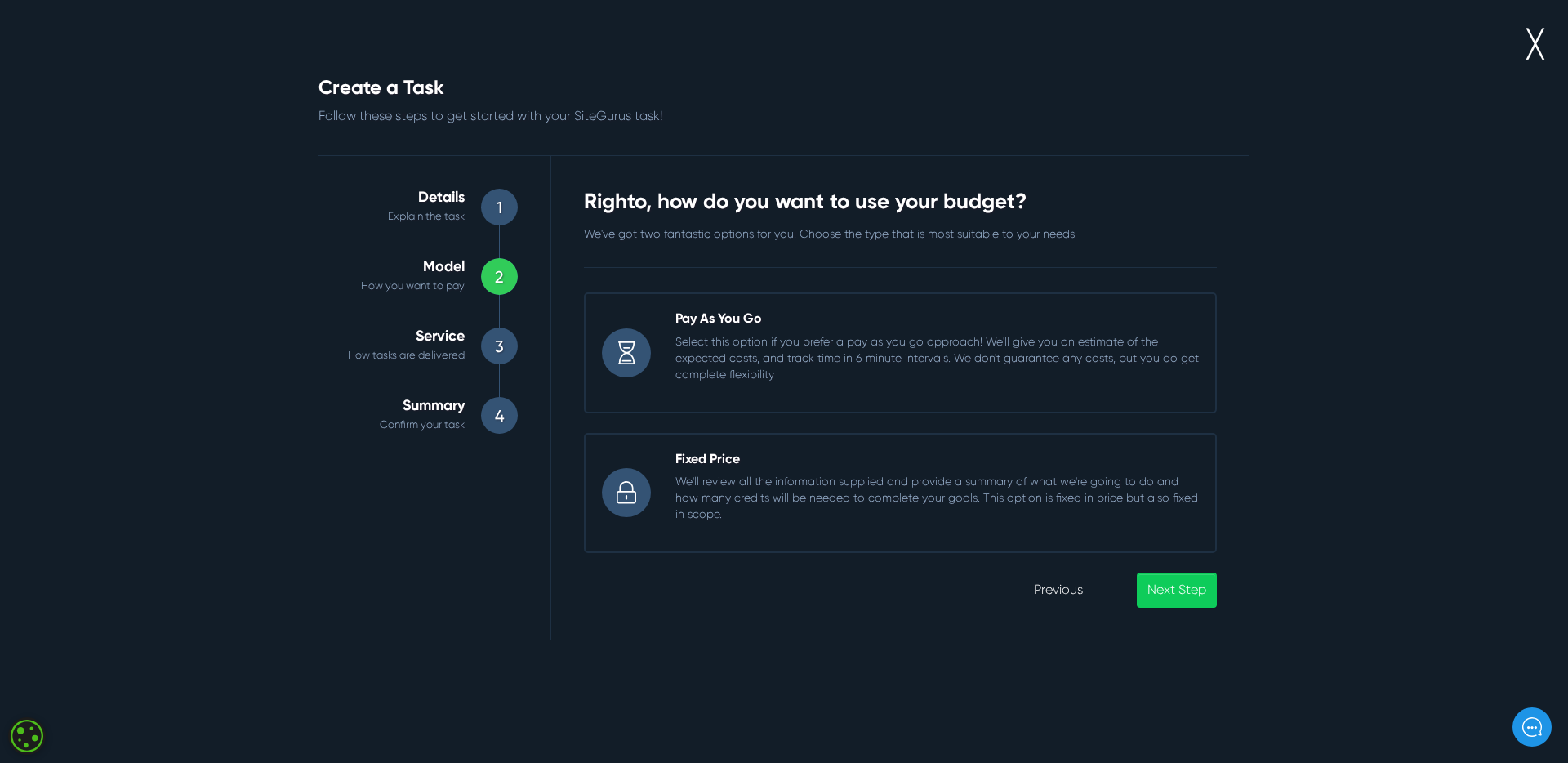
click at [1023, 535] on label "Fixed Price We'll review all the information supplied and provide a summary of …" at bounding box center [901, 493] width 633 height 120
click at [584, 433] on input "Fixed Price We'll review all the information supplied and provide a summary of …" at bounding box center [584, 433] width 0 height 0
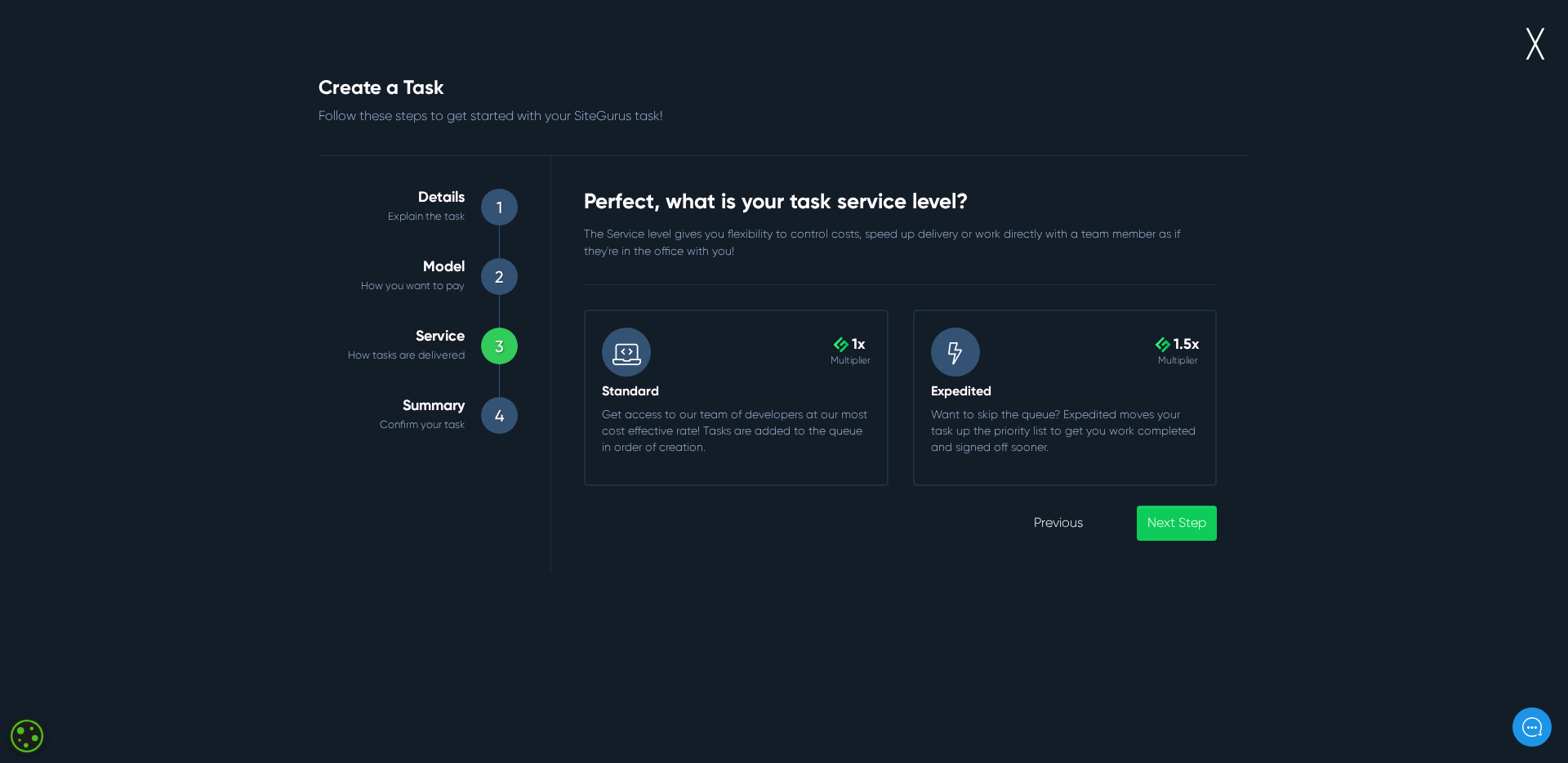
click at [631, 394] on h3 "Standard" at bounding box center [737, 391] width 269 height 16
click at [584, 310] on input ".cls-1{fill-rule:evenodd;fill:url(#linear-gradient);} 1x Multiplier Standard Ge…" at bounding box center [584, 310] width 0 height 0
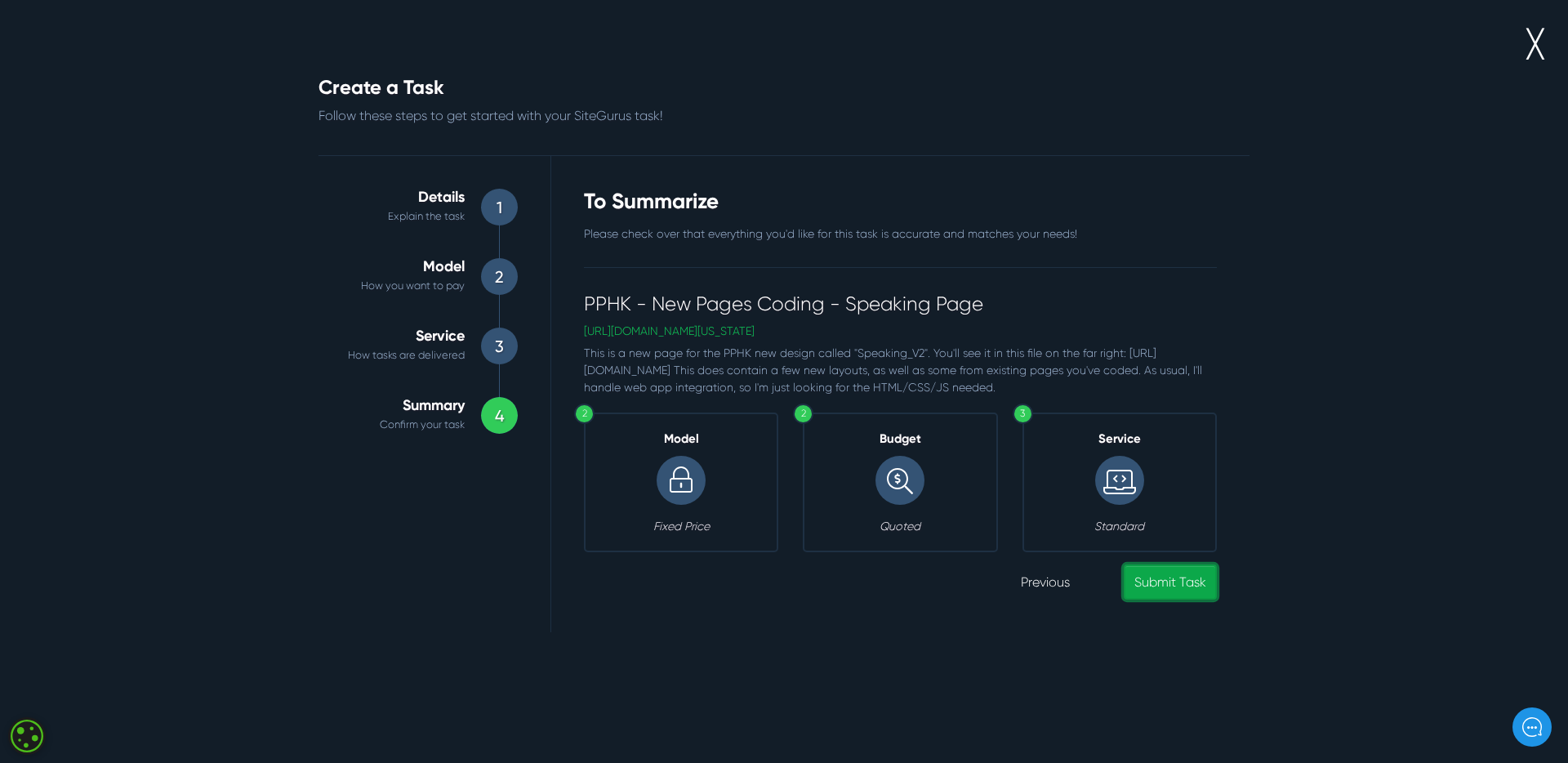
click at [1181, 600] on link "Submit Task" at bounding box center [1170, 582] width 93 height 35
